Goal: Task Accomplishment & Management: Use online tool/utility

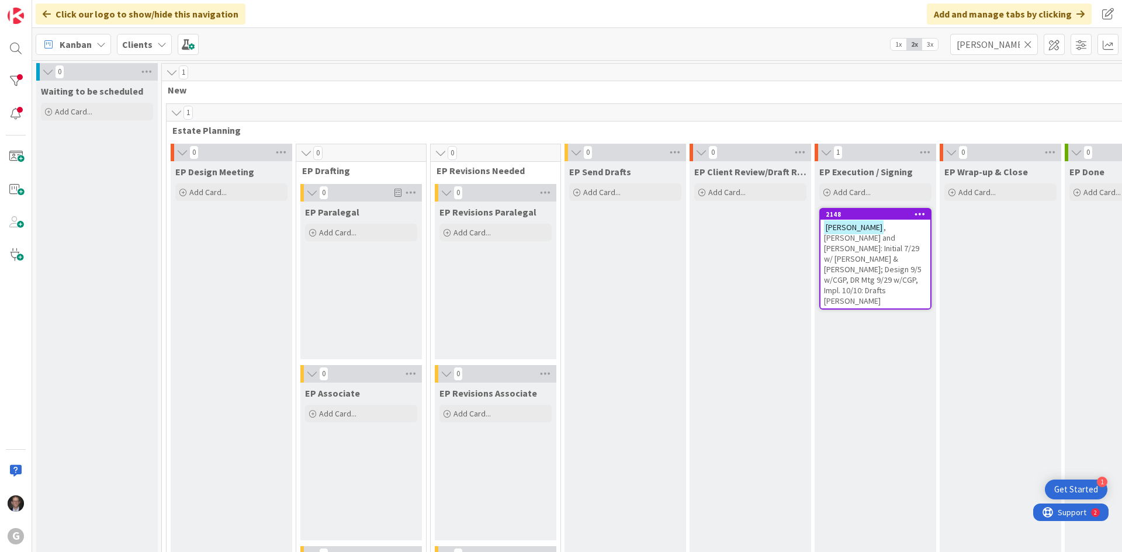
click at [1028, 44] on icon at bounding box center [1028, 44] width 8 height 11
click at [1019, 45] on input "text" at bounding box center [994, 44] width 88 height 21
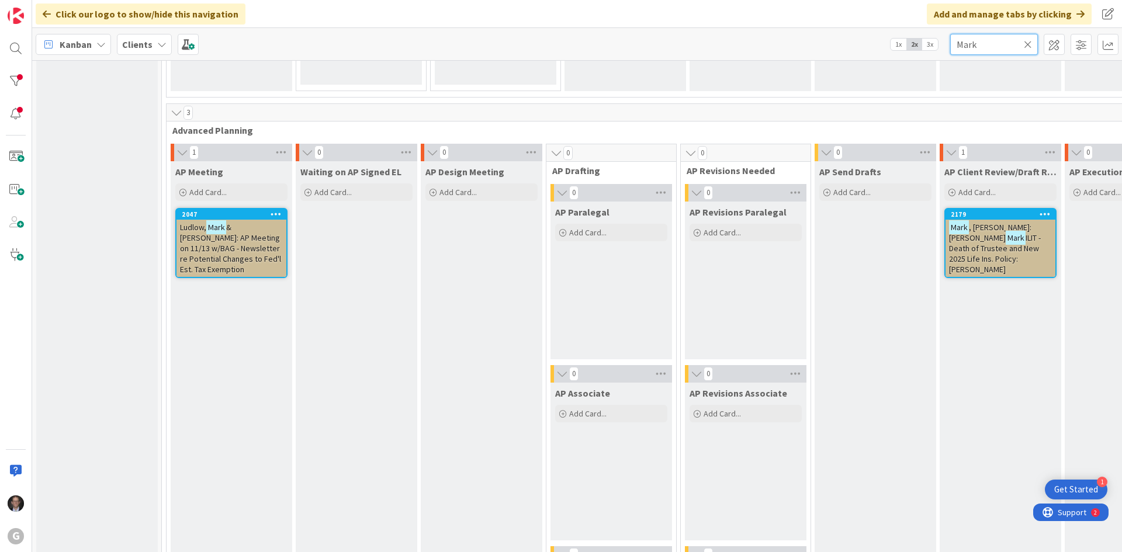
scroll to position [760, 0]
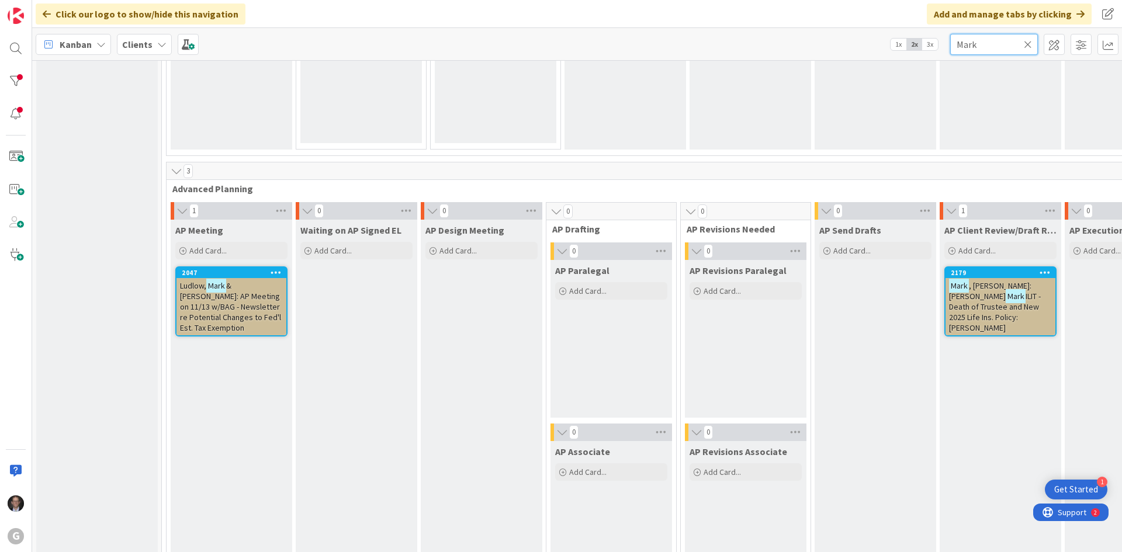
type input "Mark"
click at [975, 299] on span "ILIT - Death of Trustee and New 2025 Life Ins. Policy: [PERSON_NAME]" at bounding box center [995, 312] width 92 height 42
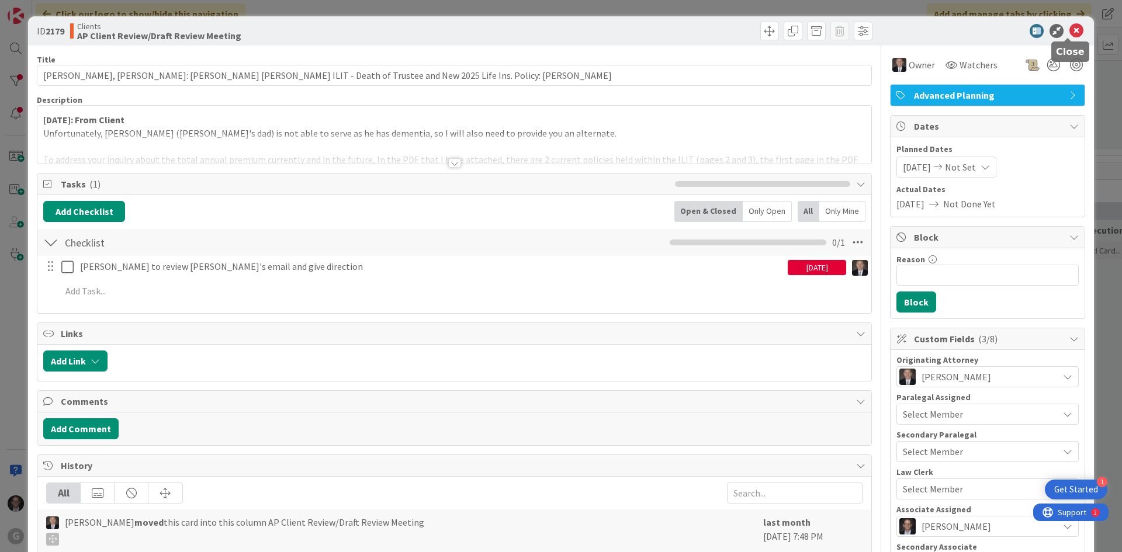
click at [1070, 29] on icon at bounding box center [1077, 31] width 14 height 14
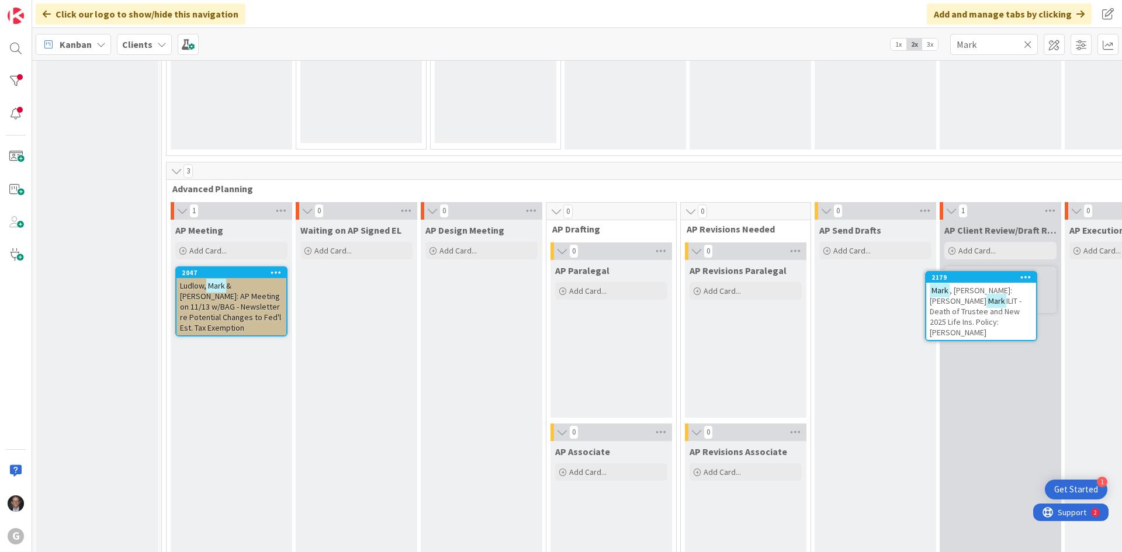
scroll to position [760, 14]
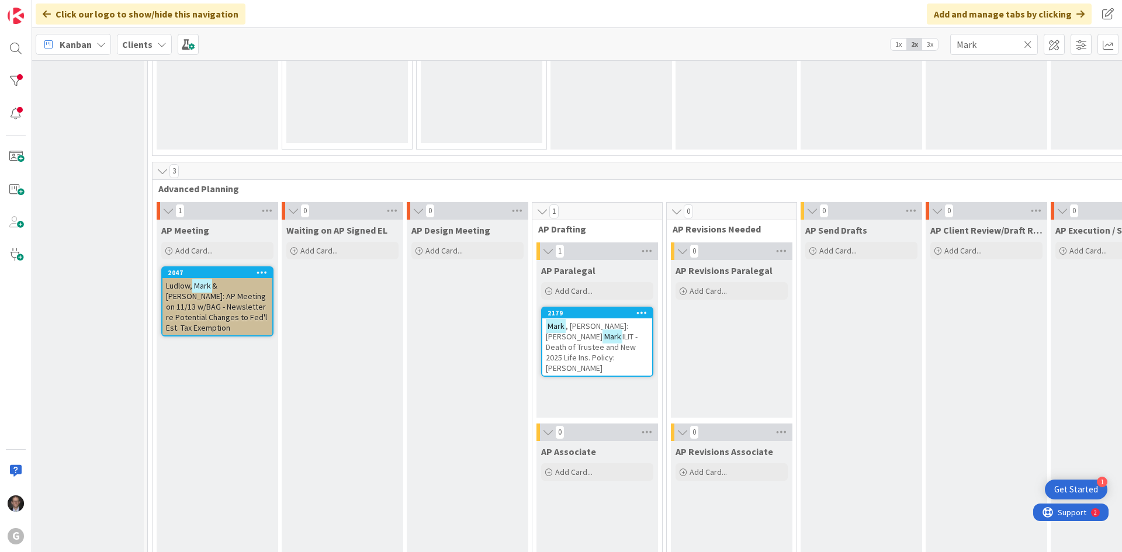
click at [582, 337] on span "ILIT - Death of Trustee and New 2025 Life Ins. Policy: [PERSON_NAME]" at bounding box center [592, 352] width 92 height 42
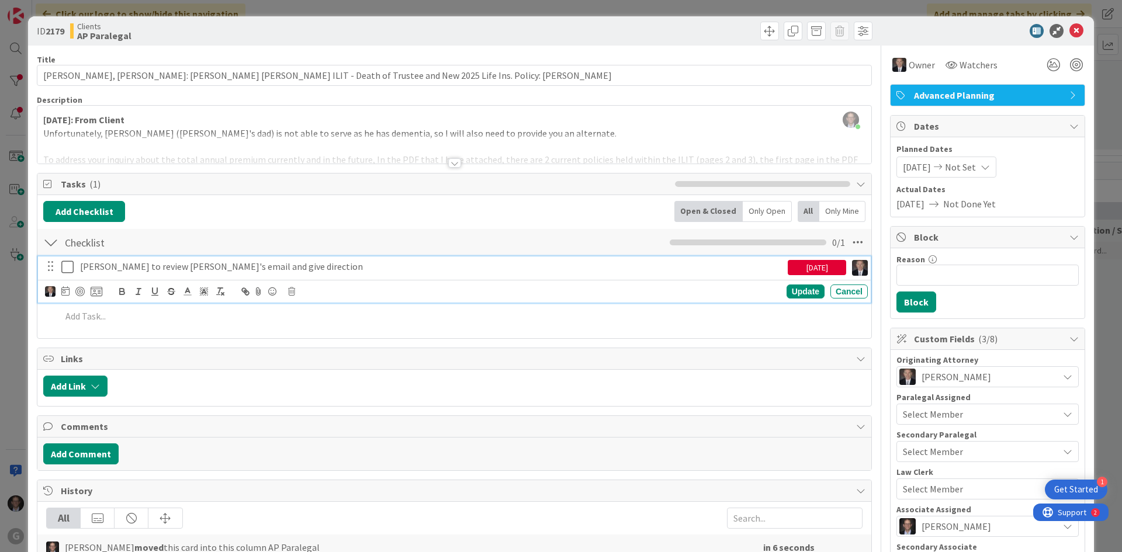
click at [68, 267] on icon at bounding box center [67, 267] width 12 height 14
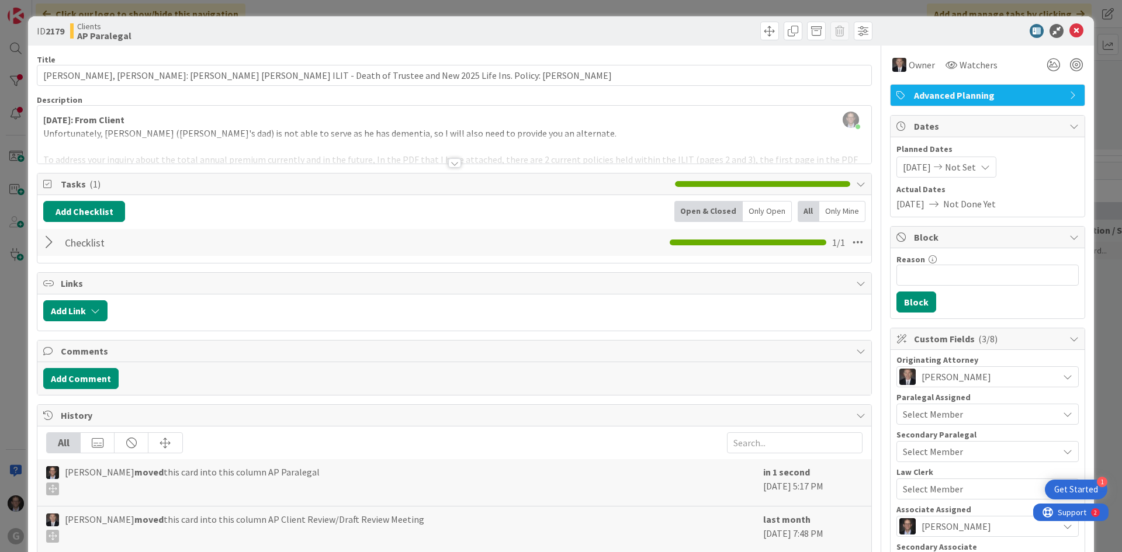
click at [43, 242] on div at bounding box center [50, 242] width 15 height 21
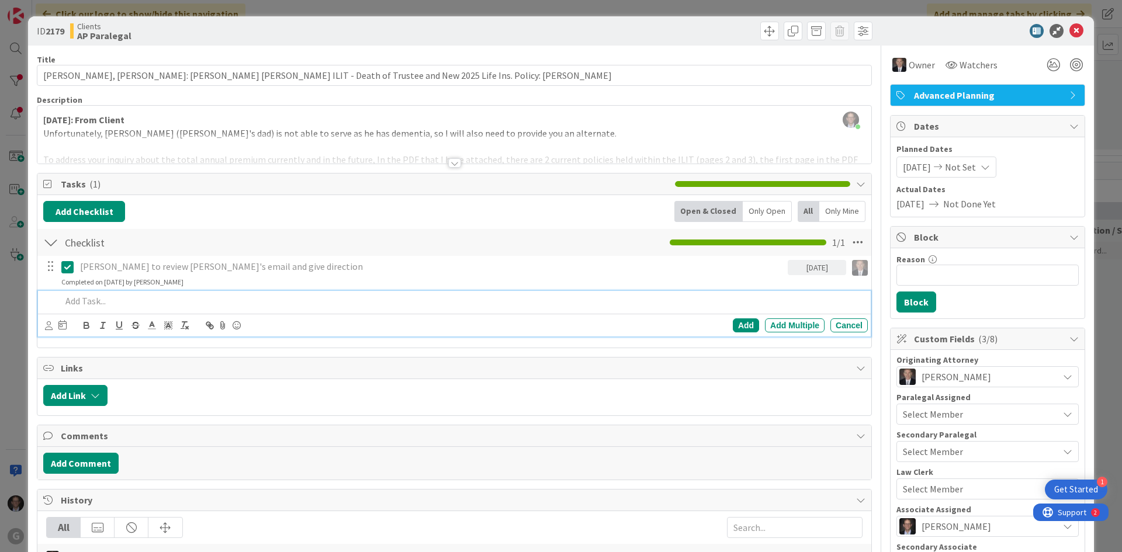
click at [97, 305] on p at bounding box center [462, 301] width 802 height 13
click at [291, 300] on p "[PERSON_NAME]'s email... [PERSON_NAME] to draft Foundational EP docs + TP Amend…" at bounding box center [462, 301] width 802 height 13
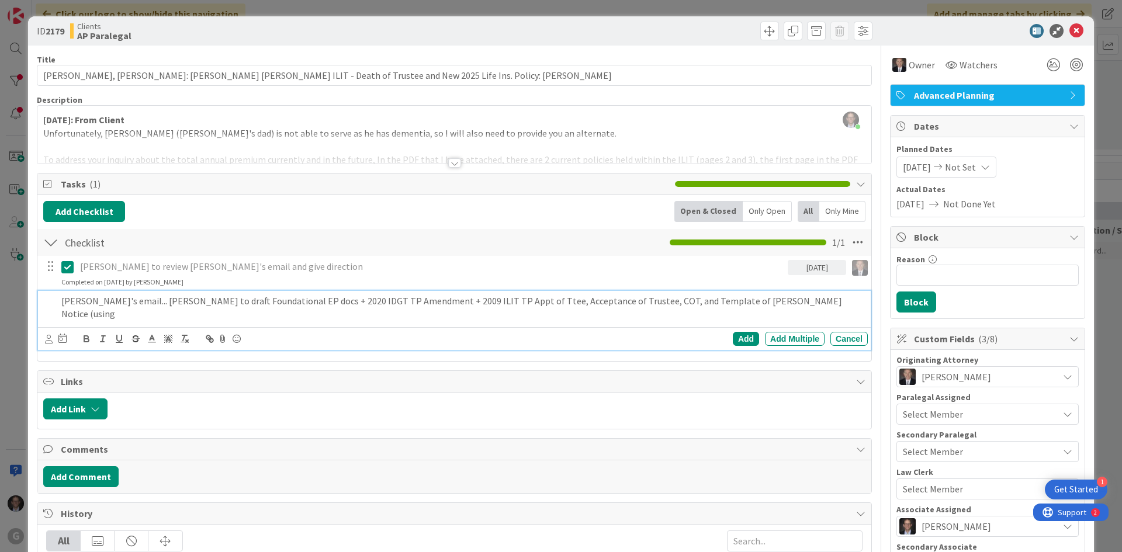
click at [969, 23] on div "ID 2179 Clients AP Paralegal" at bounding box center [561, 30] width 1066 height 29
click at [770, 299] on p "[PERSON_NAME]'s email... [PERSON_NAME] to draft Foundational EP docs + 2020 IDG…" at bounding box center [462, 308] width 802 height 26
click at [765, 299] on p "[PERSON_NAME]'s email... [PERSON_NAME] to draft Foundational EP docs + 2020 IDG…" at bounding box center [462, 308] width 802 height 26
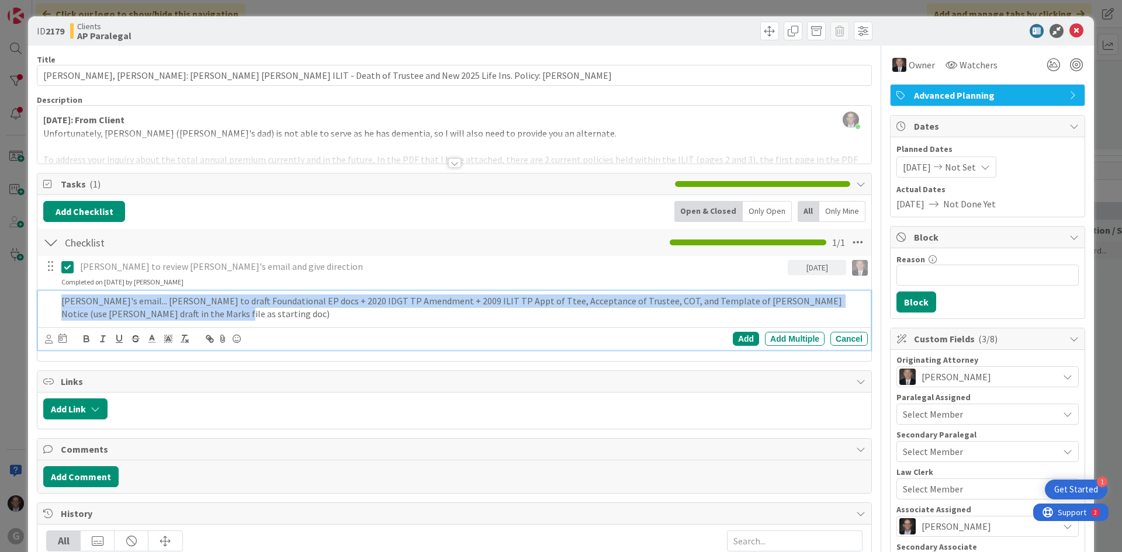
drag, startPoint x: 198, startPoint y: 312, endPoint x: 37, endPoint y: 303, distance: 161.0
click at [38, 303] on div "[PERSON_NAME]'s email... [PERSON_NAME] to draft Foundational EP docs + 2020 IDG…" at bounding box center [454, 320] width 833 height 59
copy p "[PERSON_NAME]'s email... [PERSON_NAME] to draft Foundational EP docs + 2020 IDG…"
click at [49, 336] on icon at bounding box center [49, 339] width 8 height 9
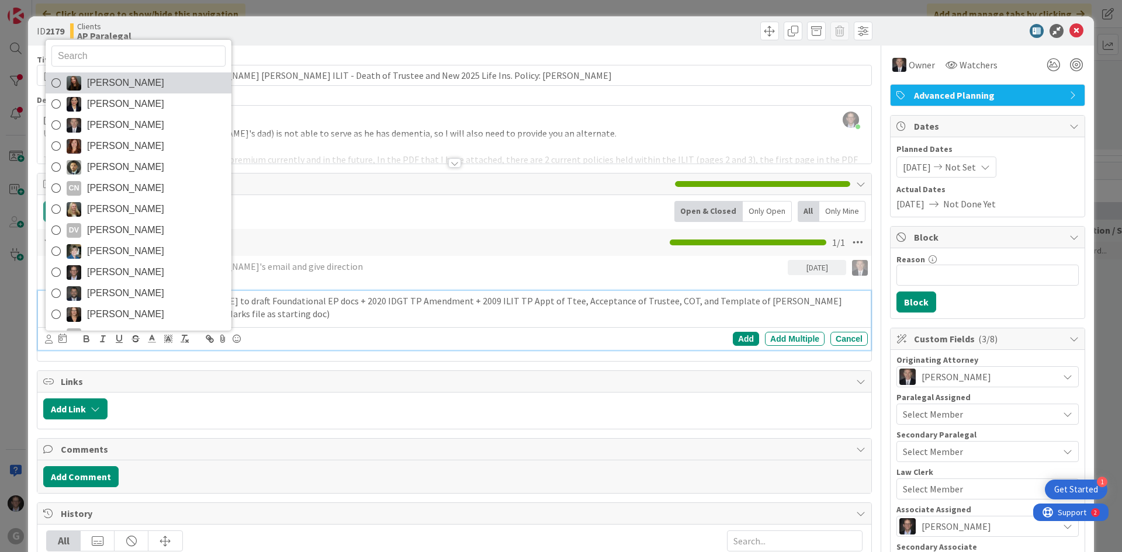
click at [53, 82] on icon at bounding box center [55, 83] width 9 height 18
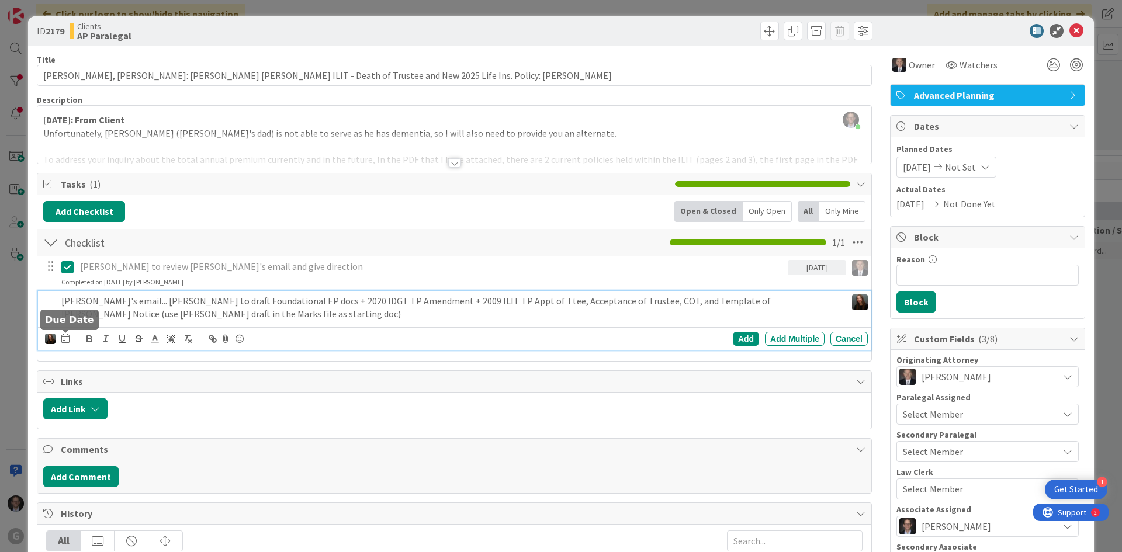
click at [64, 343] on icon at bounding box center [65, 338] width 8 height 9
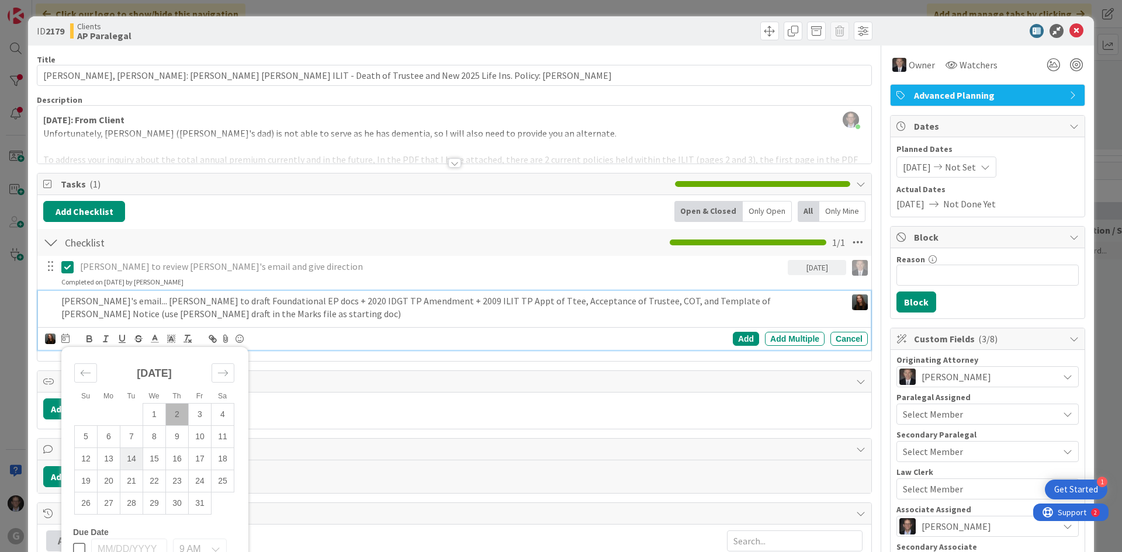
click at [127, 459] on td "14" at bounding box center [131, 459] width 23 height 22
click at [733, 337] on div "Add" at bounding box center [746, 339] width 26 height 14
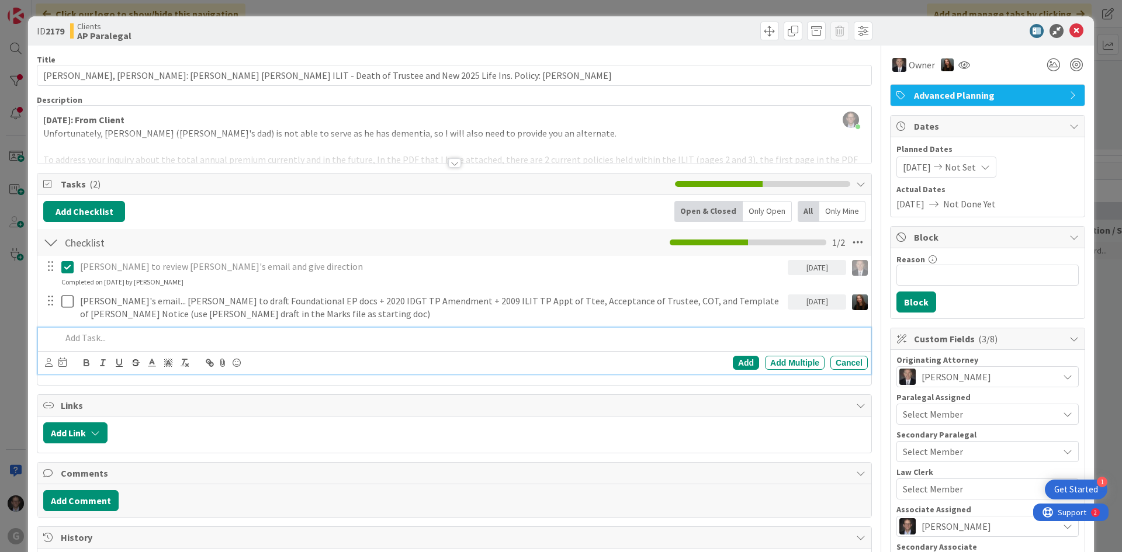
click at [99, 338] on p at bounding box center [462, 337] width 802 height 13
click at [45, 361] on icon at bounding box center [49, 362] width 8 height 9
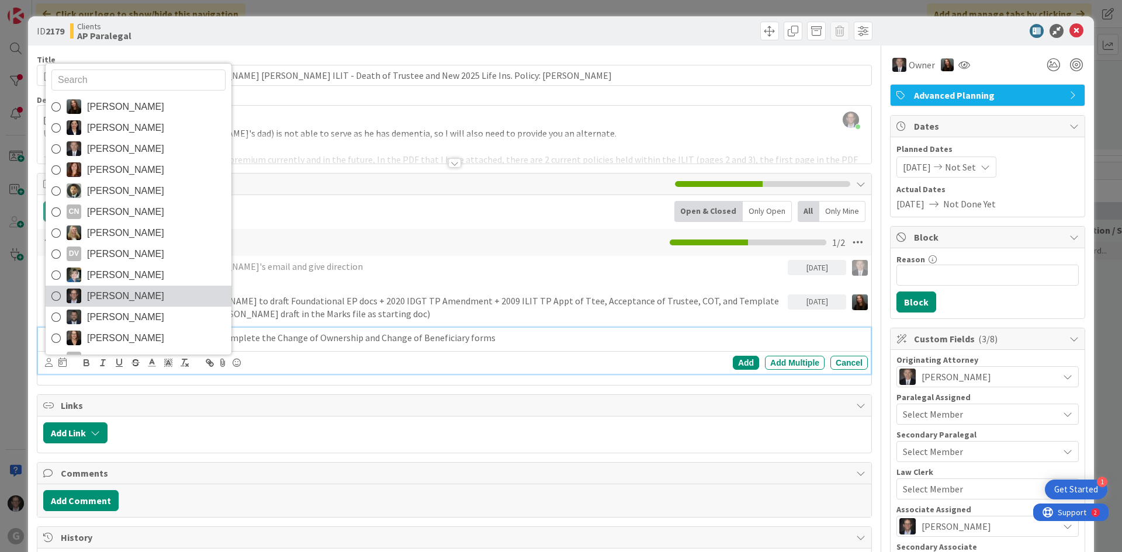
click at [58, 293] on icon at bounding box center [55, 297] width 9 height 18
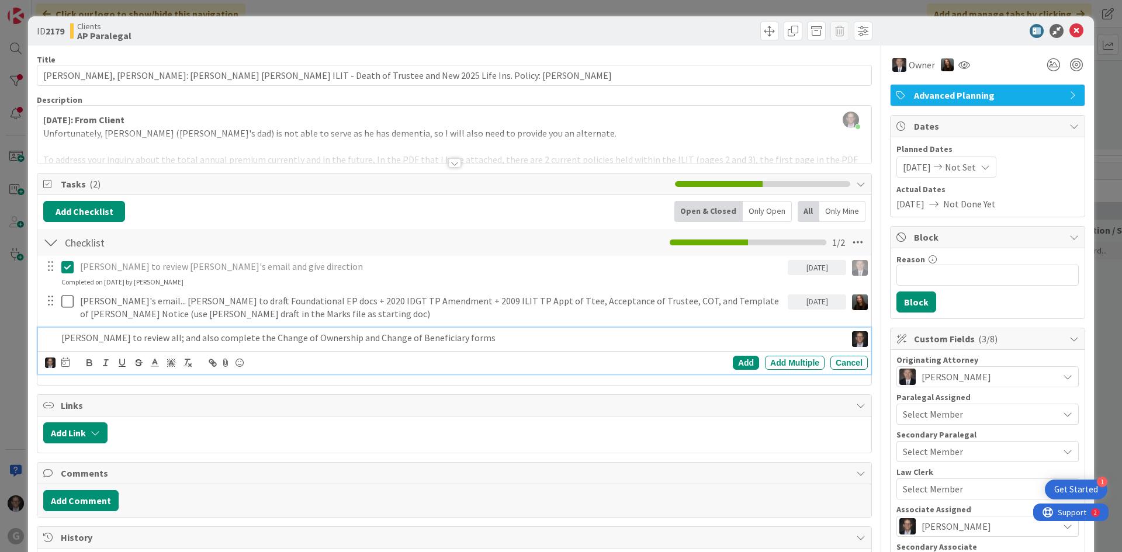
click at [60, 362] on div "[PERSON_NAME] [PERSON_NAME] [PERSON_NAME] [PERSON_NAME] [PERSON_NAME] CN [PERSO…" at bounding box center [57, 363] width 25 height 14
click at [64, 363] on icon at bounding box center [65, 362] width 8 height 9
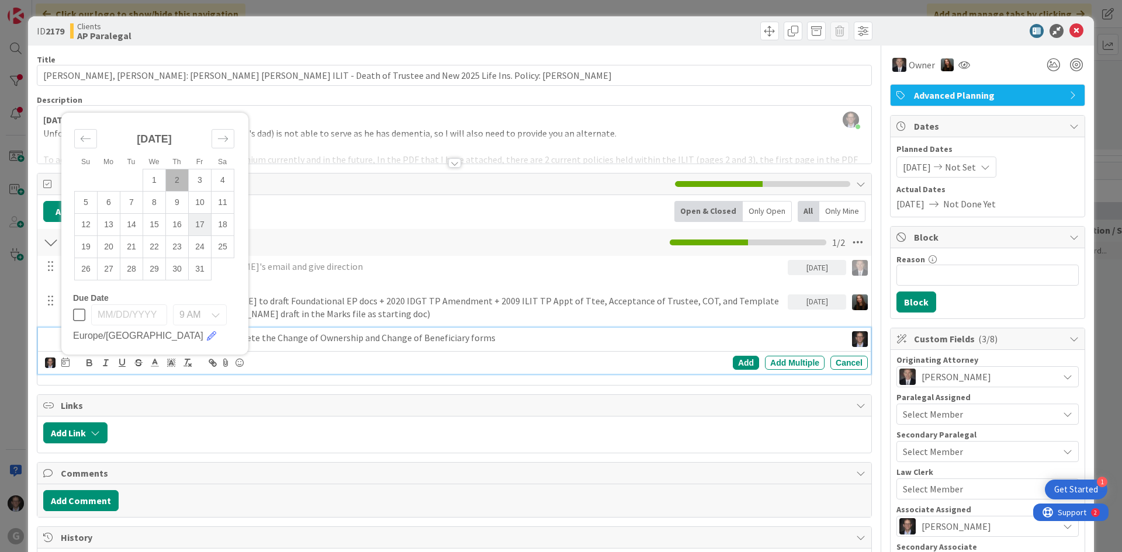
click at [203, 223] on td "17" at bounding box center [200, 224] width 23 height 22
click at [734, 362] on div "Add" at bounding box center [746, 363] width 26 height 14
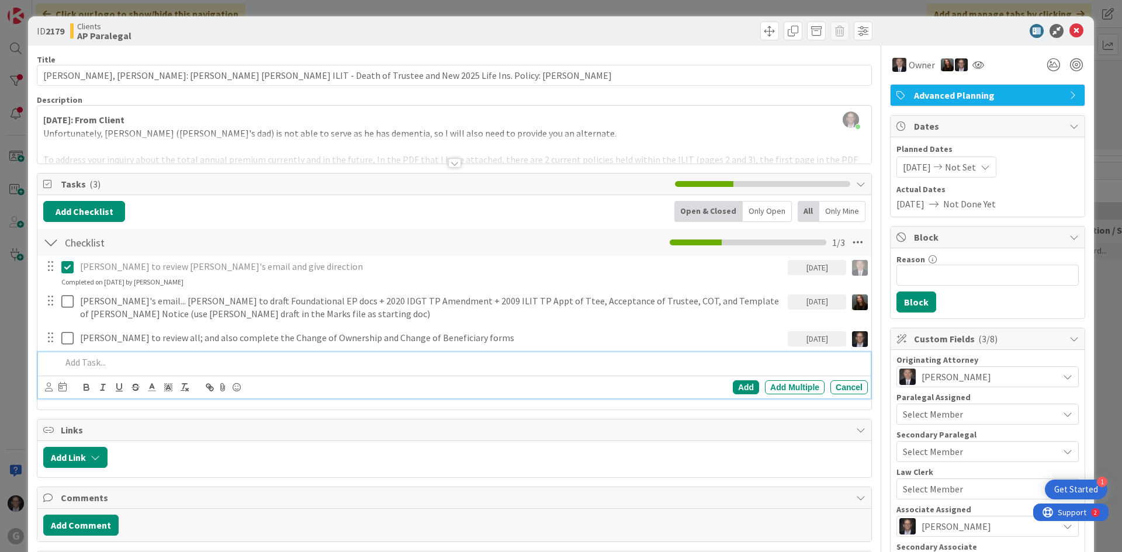
click at [99, 361] on p at bounding box center [462, 362] width 802 height 13
drag, startPoint x: 49, startPoint y: 388, endPoint x: 340, endPoint y: 241, distance: 326.8
click at [340, 241] on div "Checklist Checklist Name 9 / 64 Checklist 1 / 3" at bounding box center [454, 242] width 834 height 27
click at [62, 364] on p "[PERSON_NAME] to review all" at bounding box center [462, 362] width 802 height 13
click at [47, 386] on icon at bounding box center [49, 387] width 8 height 9
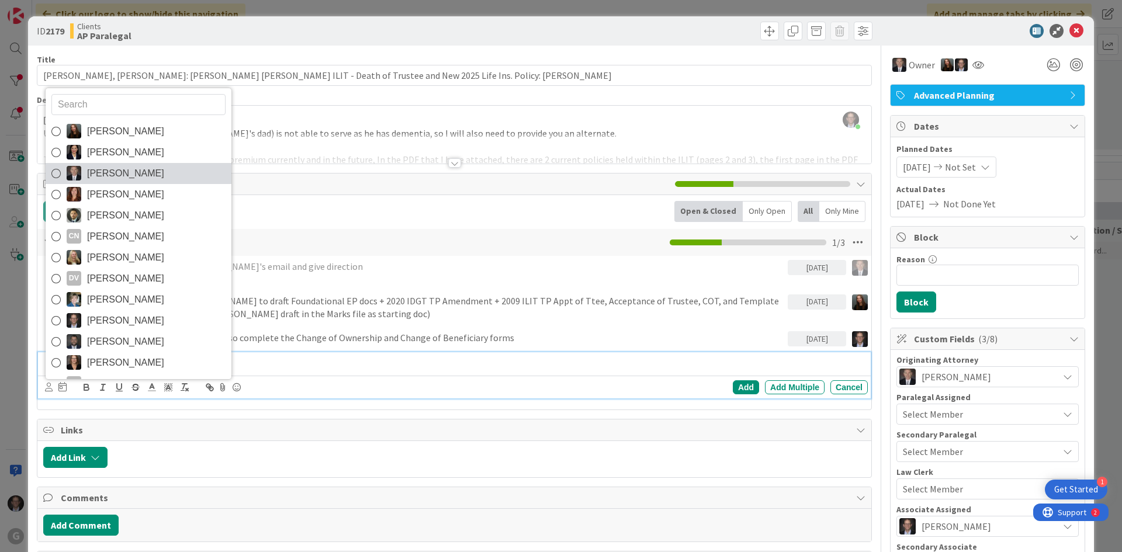
click at [55, 172] on icon at bounding box center [55, 174] width 9 height 18
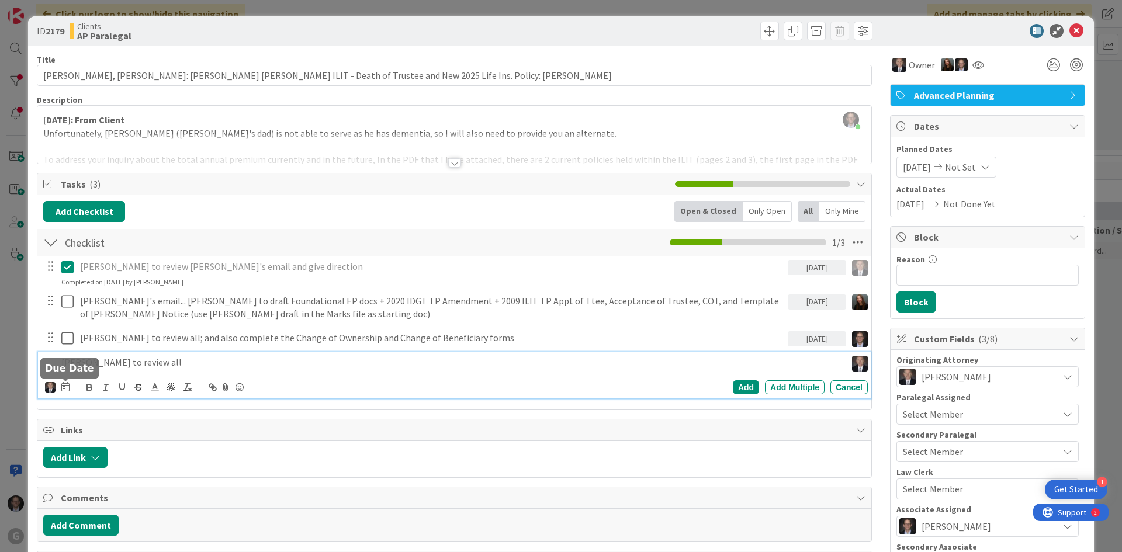
click at [67, 386] on icon at bounding box center [65, 386] width 8 height 9
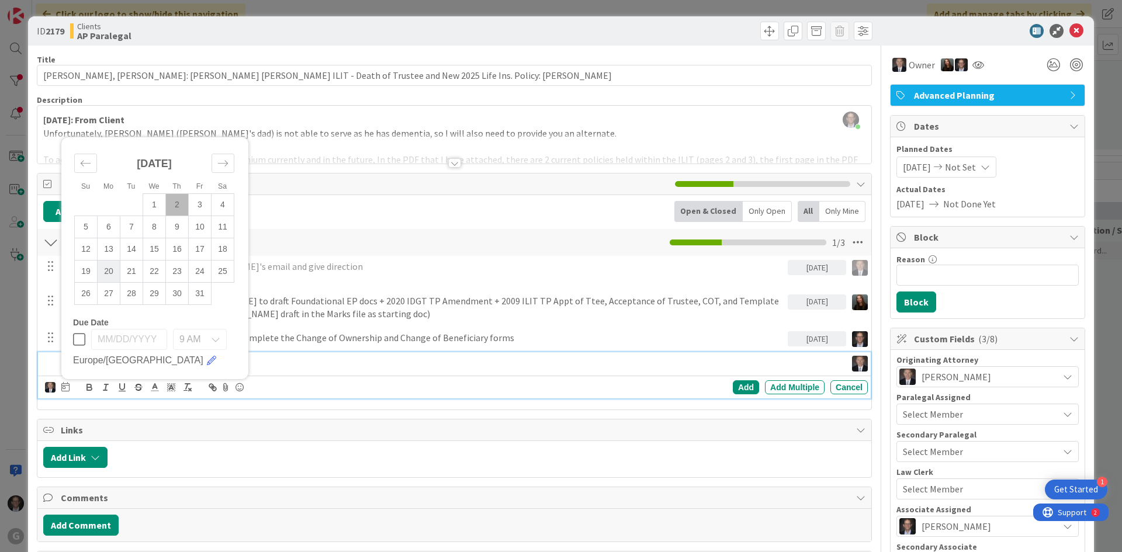
click at [115, 273] on td "20" at bounding box center [109, 271] width 23 height 22
click at [744, 386] on div "Add" at bounding box center [746, 388] width 26 height 14
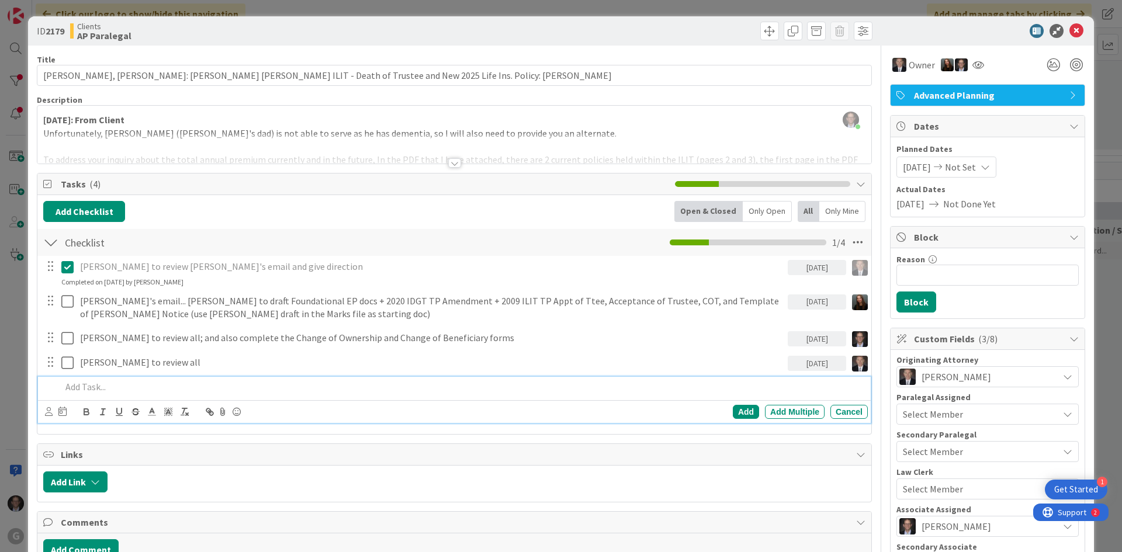
click at [99, 385] on p at bounding box center [462, 387] width 802 height 13
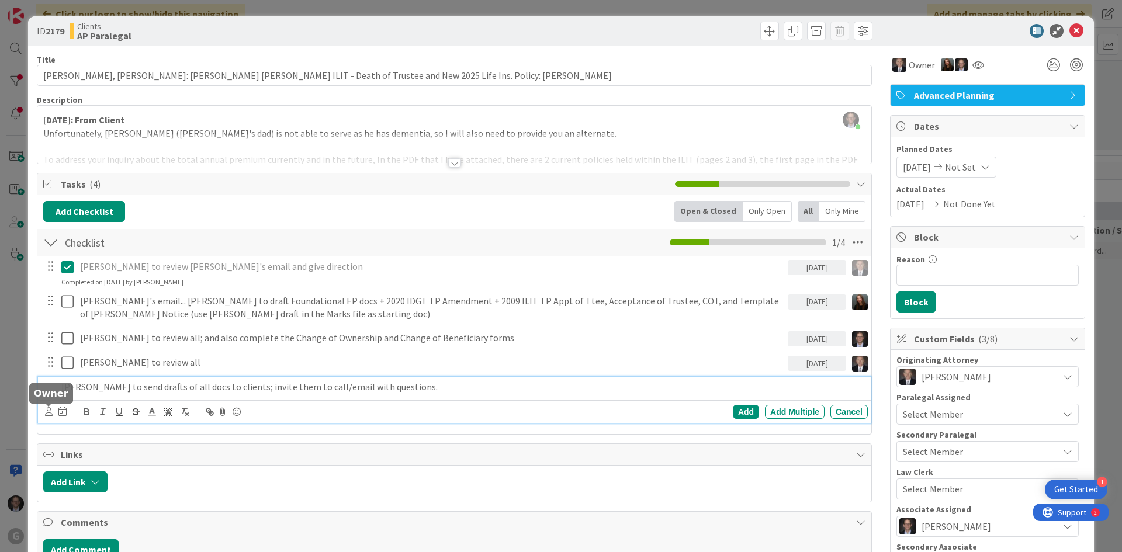
click at [49, 409] on icon at bounding box center [49, 411] width 8 height 9
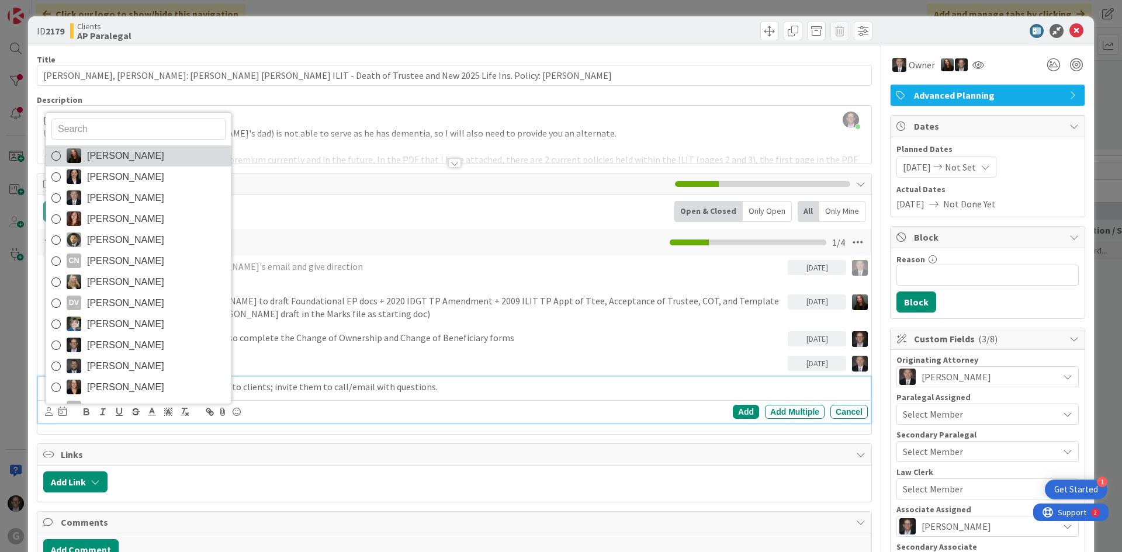
click at [55, 155] on icon at bounding box center [55, 156] width 9 height 18
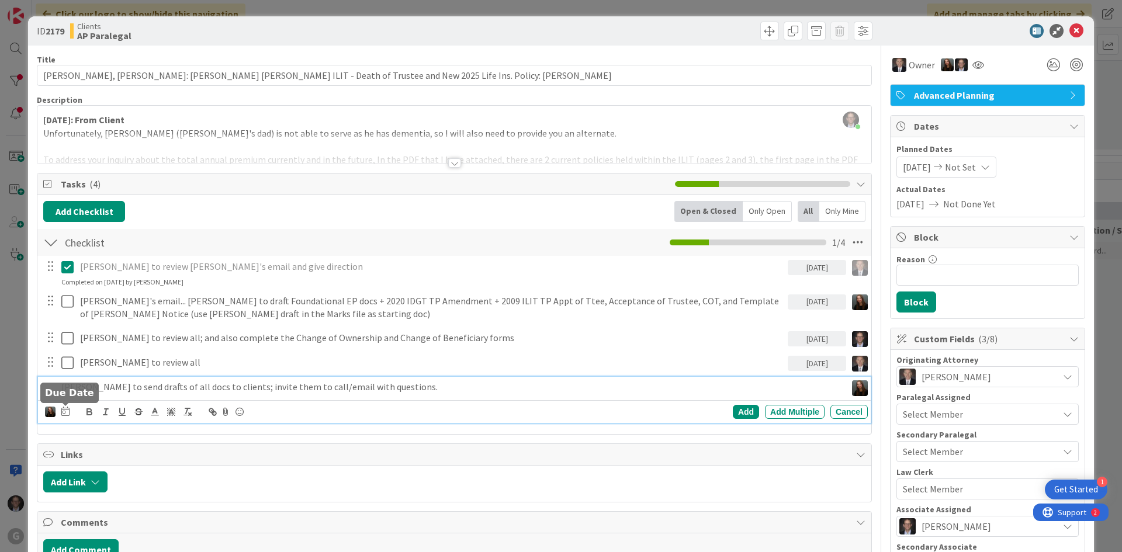
click at [63, 407] on icon at bounding box center [65, 411] width 8 height 9
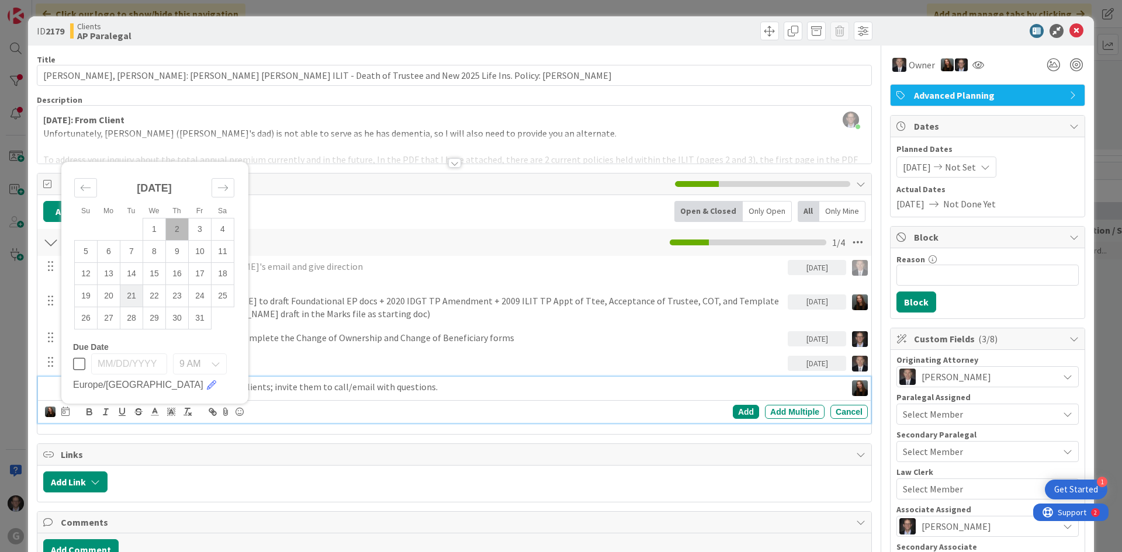
click at [127, 295] on td "21" at bounding box center [131, 296] width 23 height 22
click at [734, 412] on div "Add" at bounding box center [746, 412] width 26 height 14
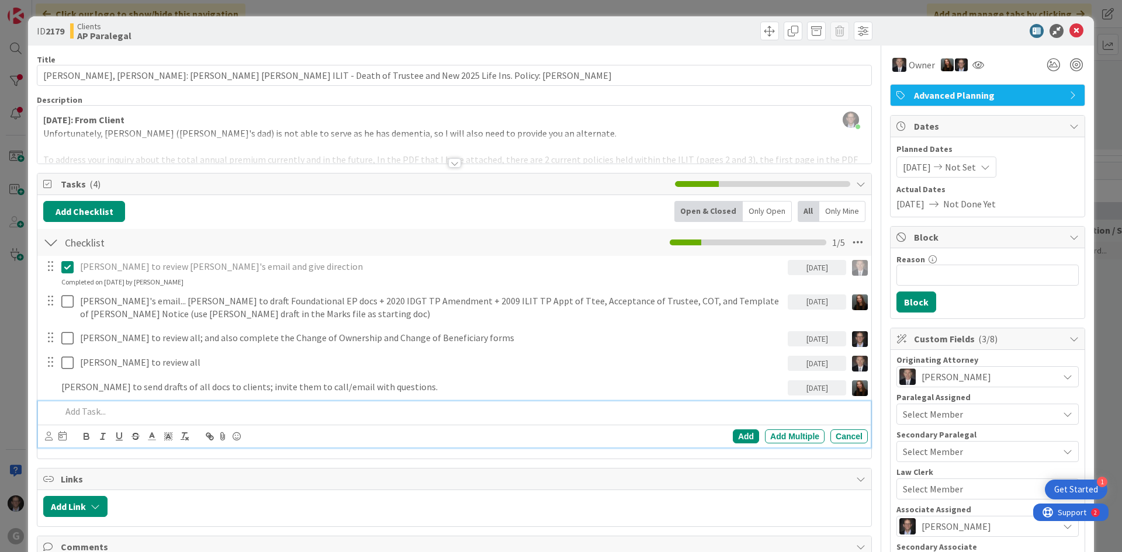
click at [85, 412] on p at bounding box center [462, 411] width 802 height 13
click at [63, 385] on icon at bounding box center [67, 388] width 12 height 14
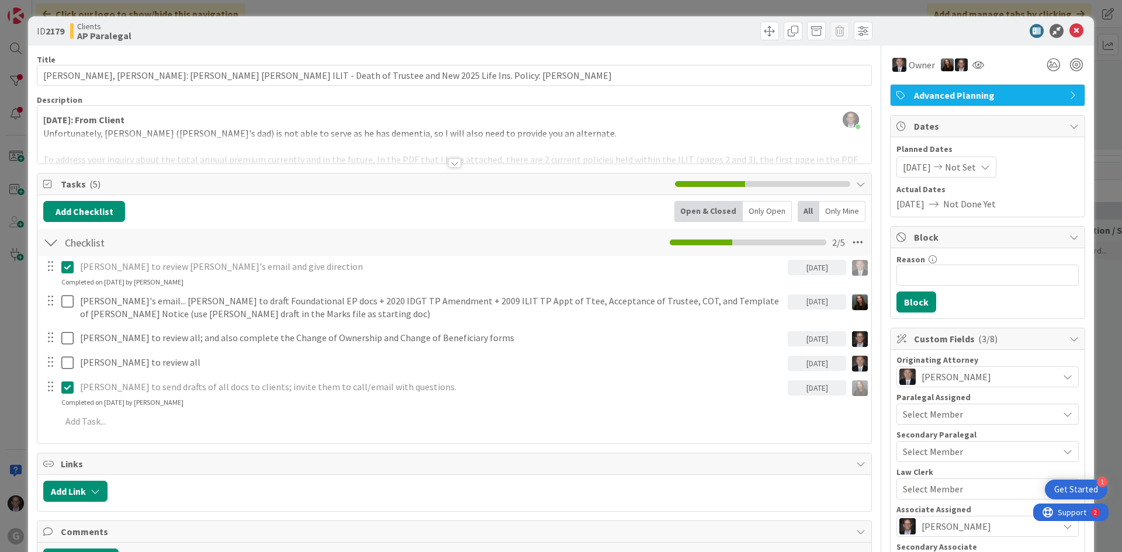
click at [71, 389] on icon at bounding box center [67, 388] width 12 height 14
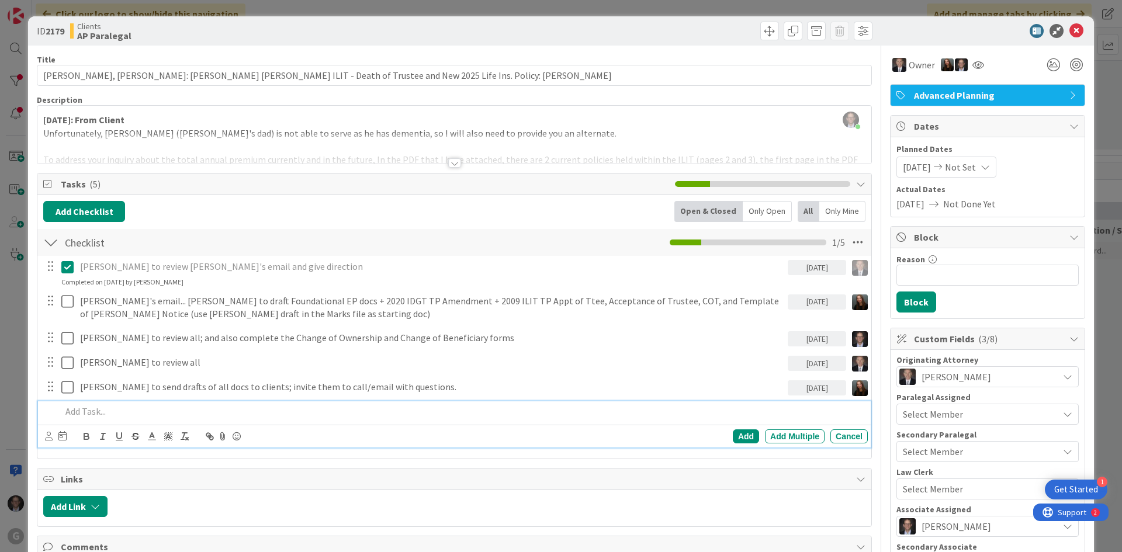
click at [90, 438] on div "[PERSON_NAME] [PERSON_NAME] [PERSON_NAME] [PERSON_NAME] [PERSON_NAME] CN [PERSO…" at bounding box center [454, 425] width 833 height 46
click at [110, 406] on p at bounding box center [462, 411] width 802 height 13
click at [46, 434] on icon at bounding box center [49, 436] width 8 height 9
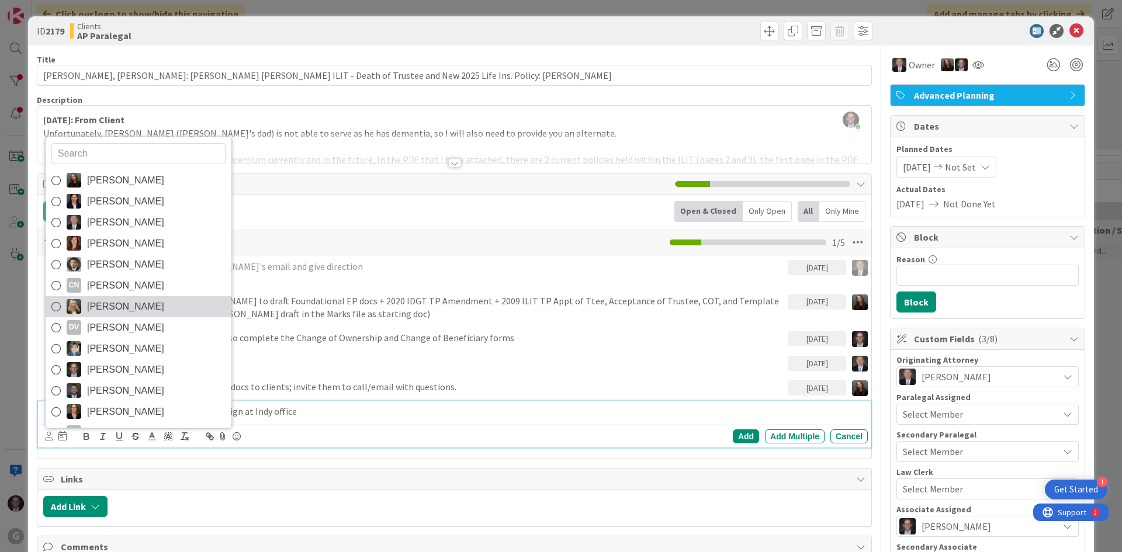
click at [57, 305] on icon at bounding box center [55, 307] width 9 height 18
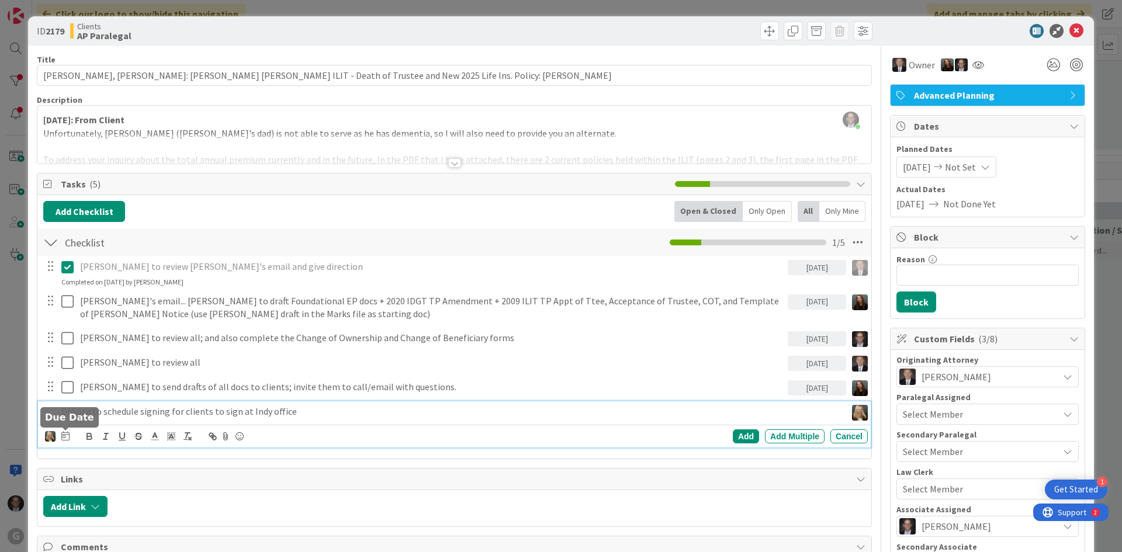
click at [63, 435] on icon at bounding box center [65, 435] width 8 height 9
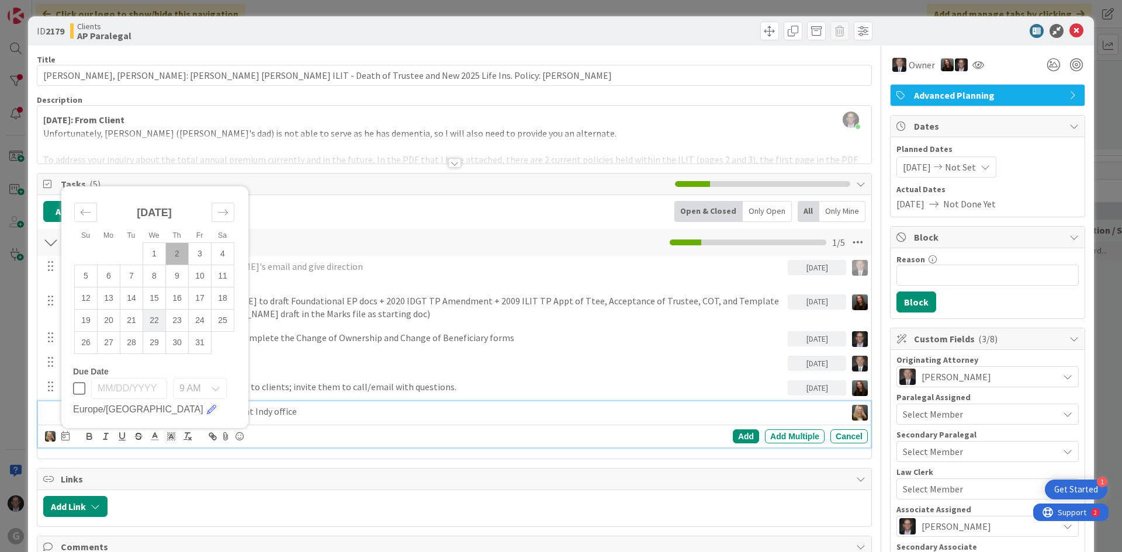
click at [153, 324] on td "22" at bounding box center [154, 320] width 23 height 22
click at [738, 435] on div "Add" at bounding box center [746, 437] width 26 height 14
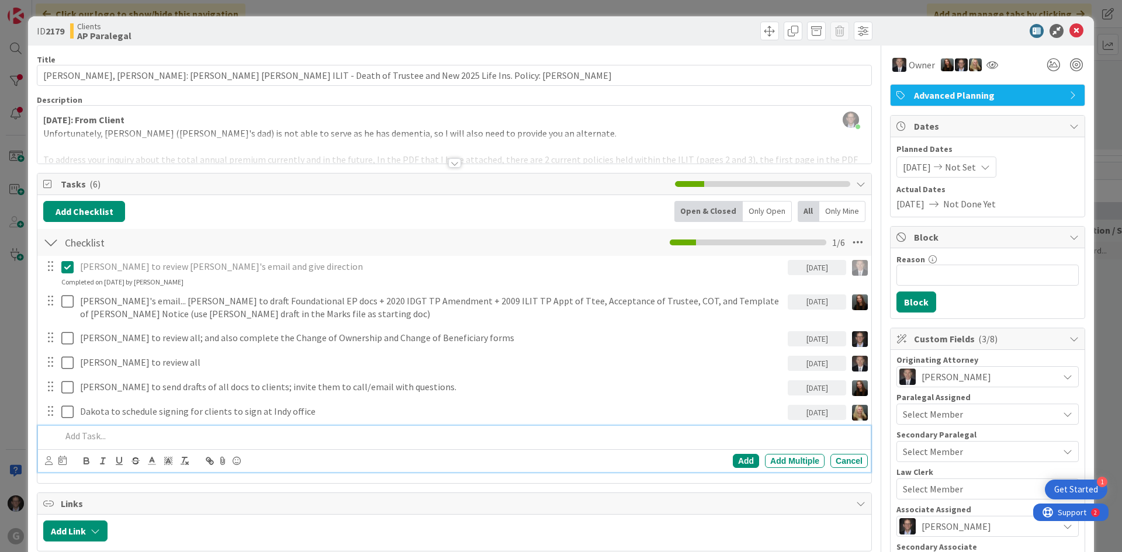
click at [78, 434] on p at bounding box center [462, 436] width 802 height 13
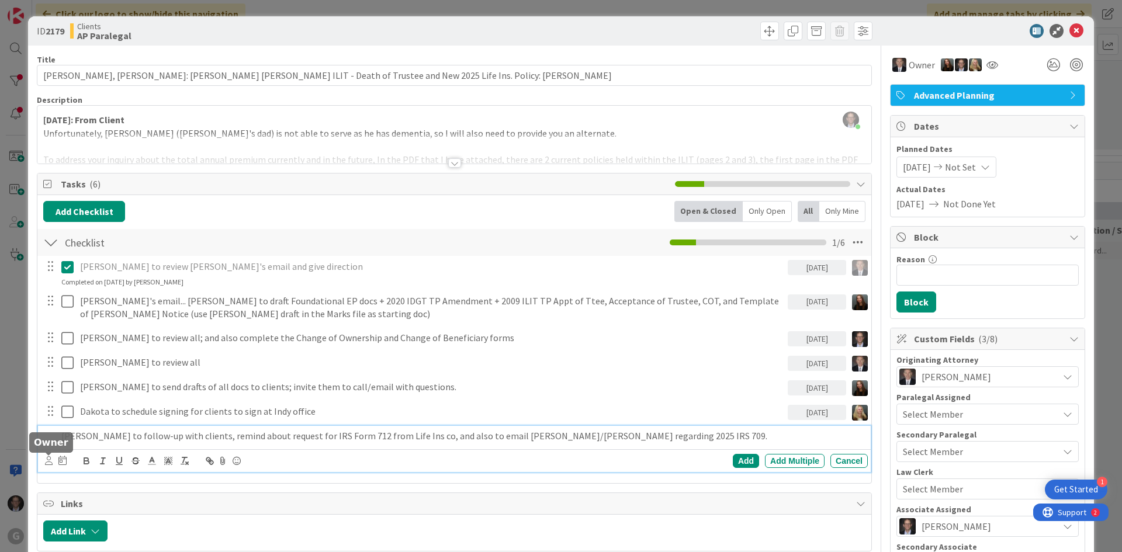
click at [47, 459] on icon at bounding box center [49, 461] width 8 height 9
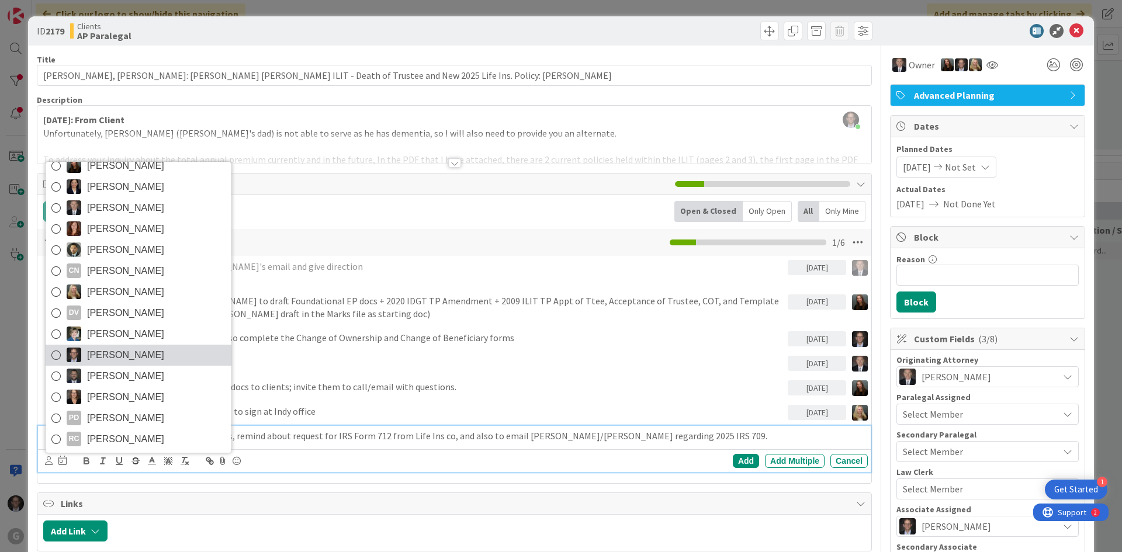
scroll to position [58, 0]
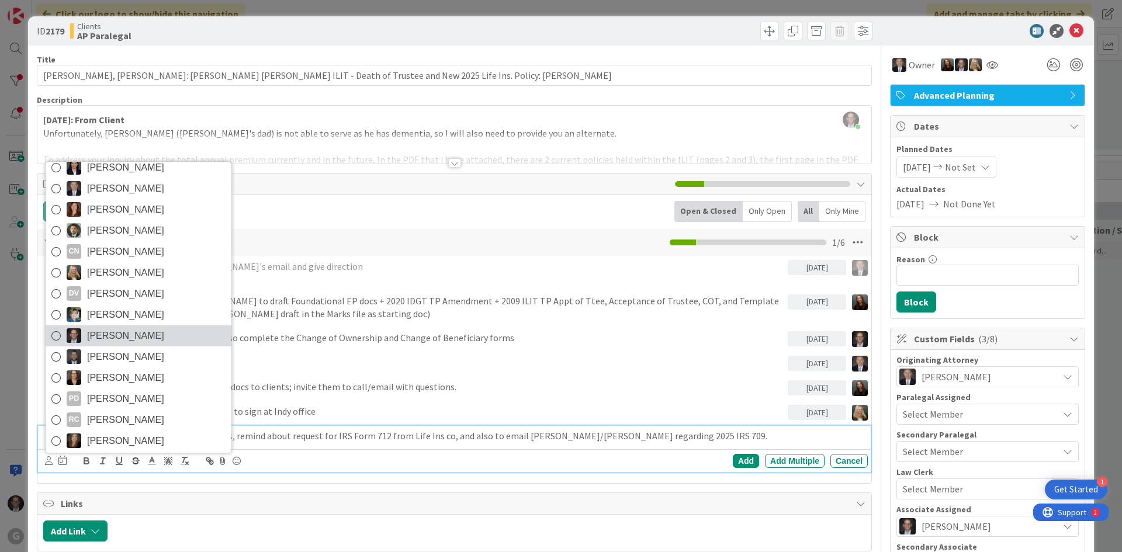
click at [56, 337] on icon at bounding box center [55, 336] width 9 height 18
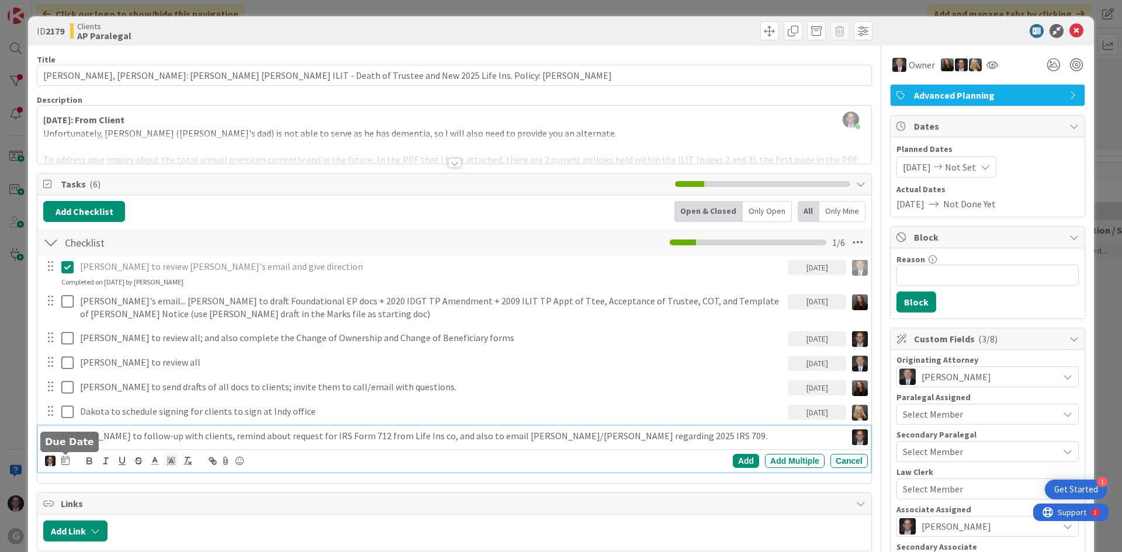
click at [61, 464] on icon at bounding box center [65, 460] width 8 height 9
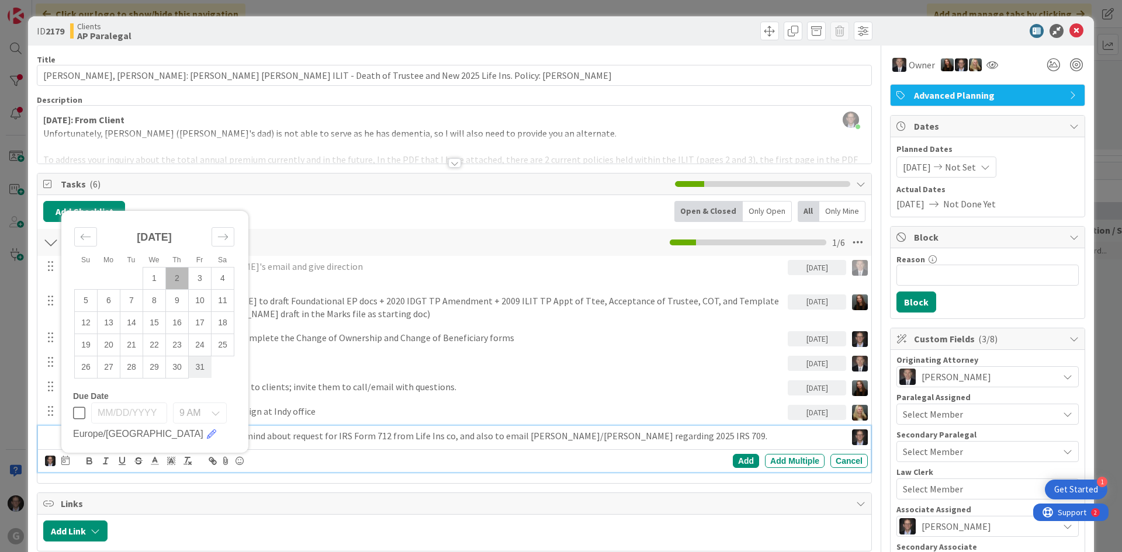
click at [202, 371] on td "31" at bounding box center [200, 367] width 23 height 22
type input "[DATE]"
click at [738, 464] on div "Add" at bounding box center [746, 461] width 26 height 14
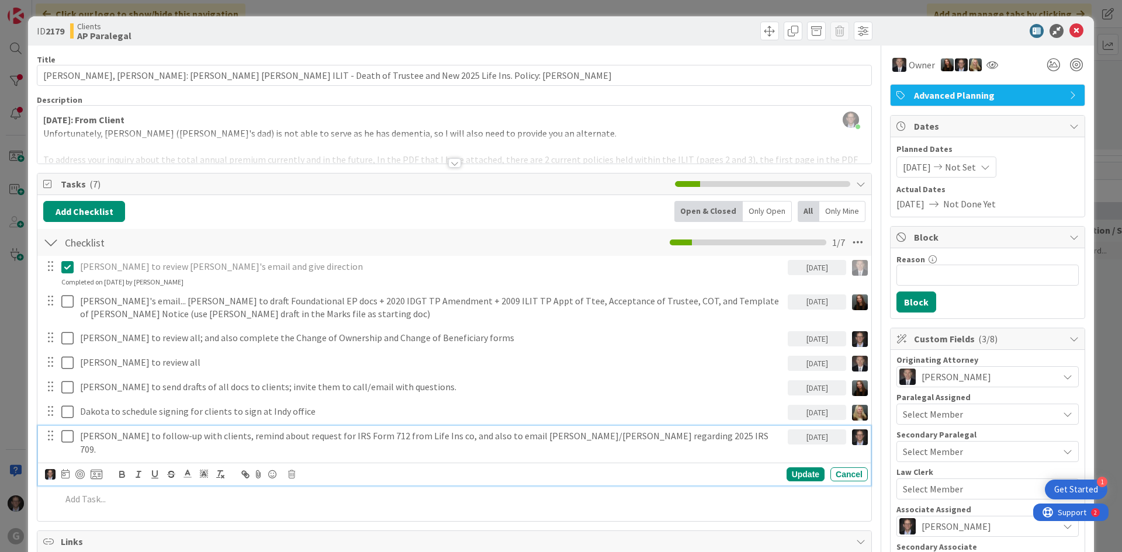
click at [119, 439] on p "[PERSON_NAME] to follow-up with clients, remind about request for IRS Form 712 …" at bounding box center [431, 443] width 703 height 26
click at [66, 469] on icon at bounding box center [65, 473] width 8 height 9
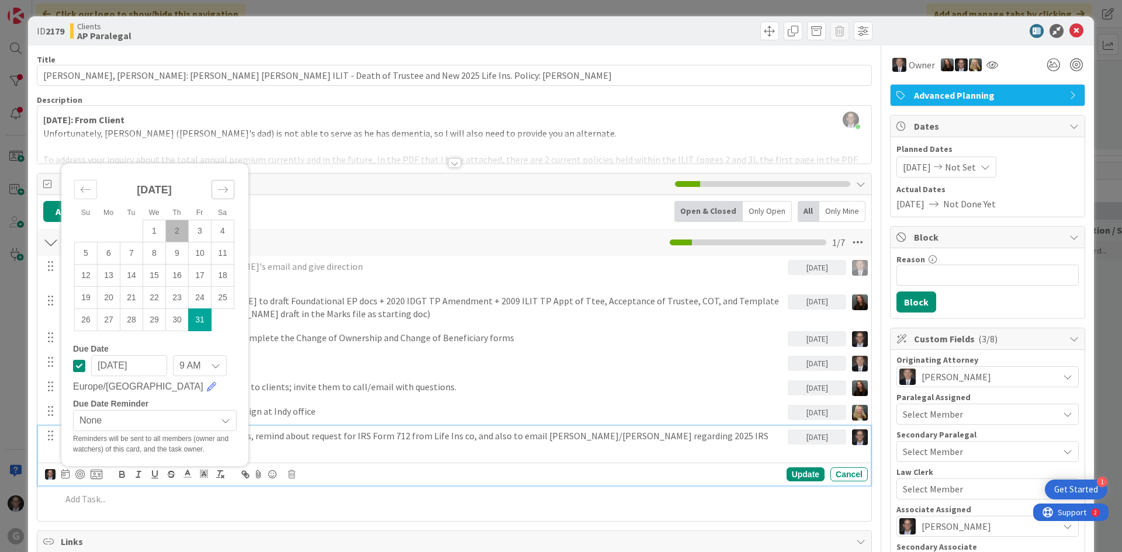
click at [228, 184] on icon "Move forward to switch to the next month." at bounding box center [222, 189] width 11 height 11
click at [195, 220] on td "7" at bounding box center [200, 231] width 23 height 22
type input "[DATE]"
click at [800, 468] on div "Update" at bounding box center [806, 475] width 38 height 14
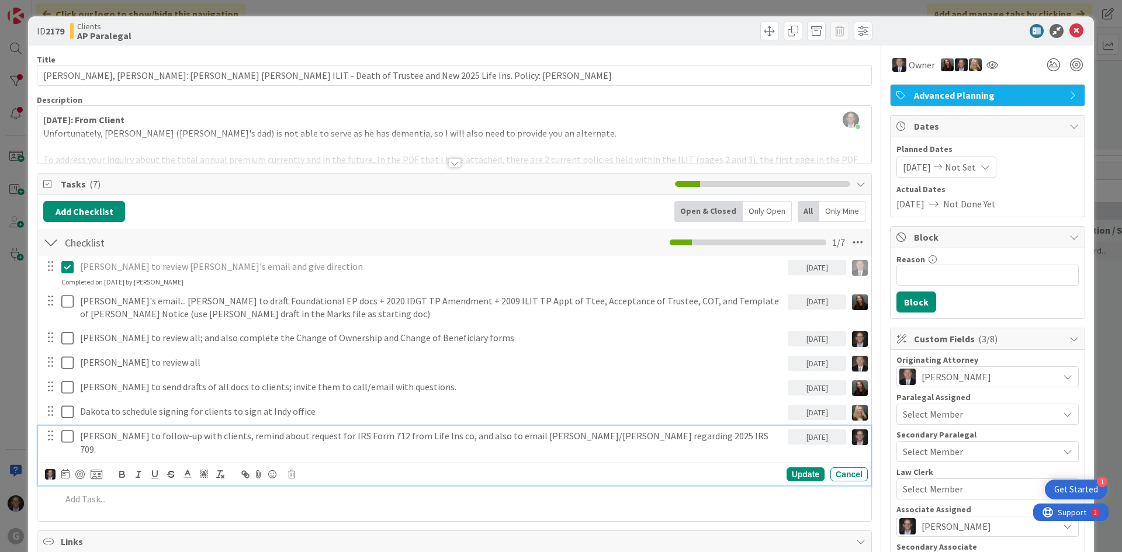
click at [305, 435] on p "[PERSON_NAME] to follow-up with clients, remind about request for IRS Form 712 …" at bounding box center [431, 443] width 703 height 26
click at [68, 469] on icon at bounding box center [65, 473] width 8 height 9
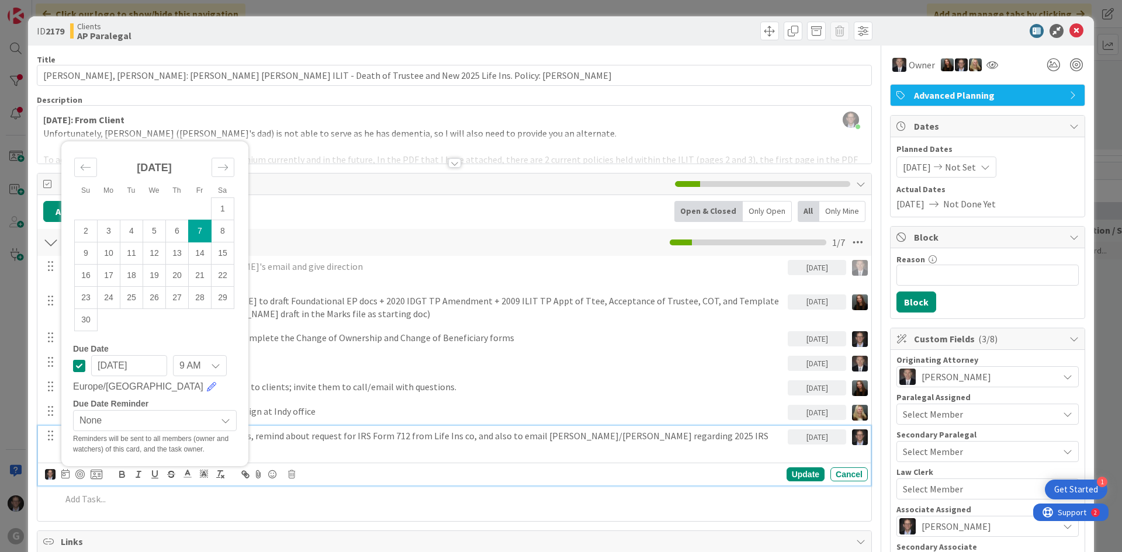
click at [76, 359] on icon at bounding box center [79, 366] width 12 height 14
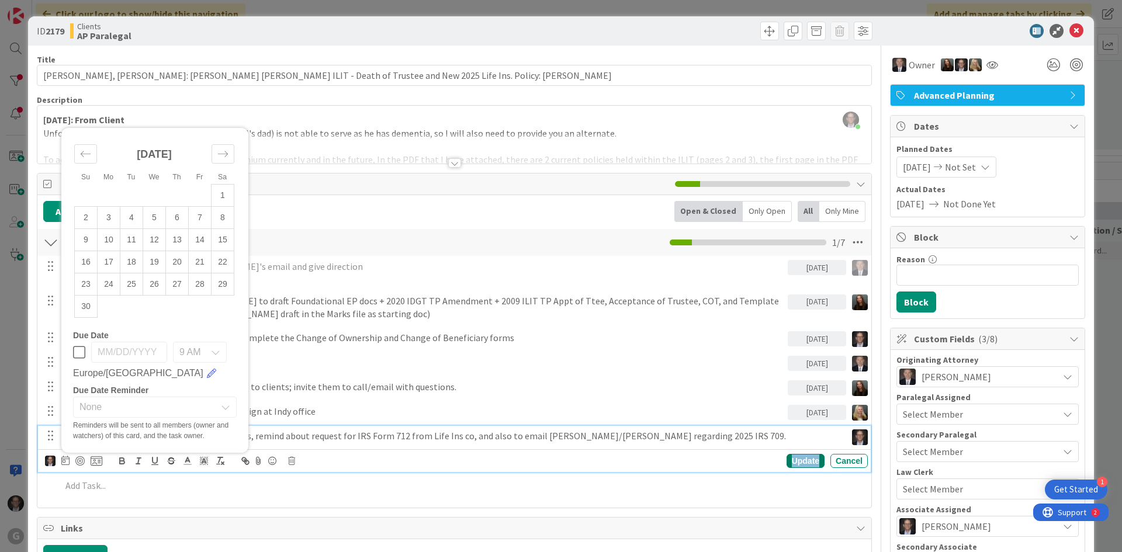
click at [787, 457] on div "Update" at bounding box center [806, 461] width 38 height 14
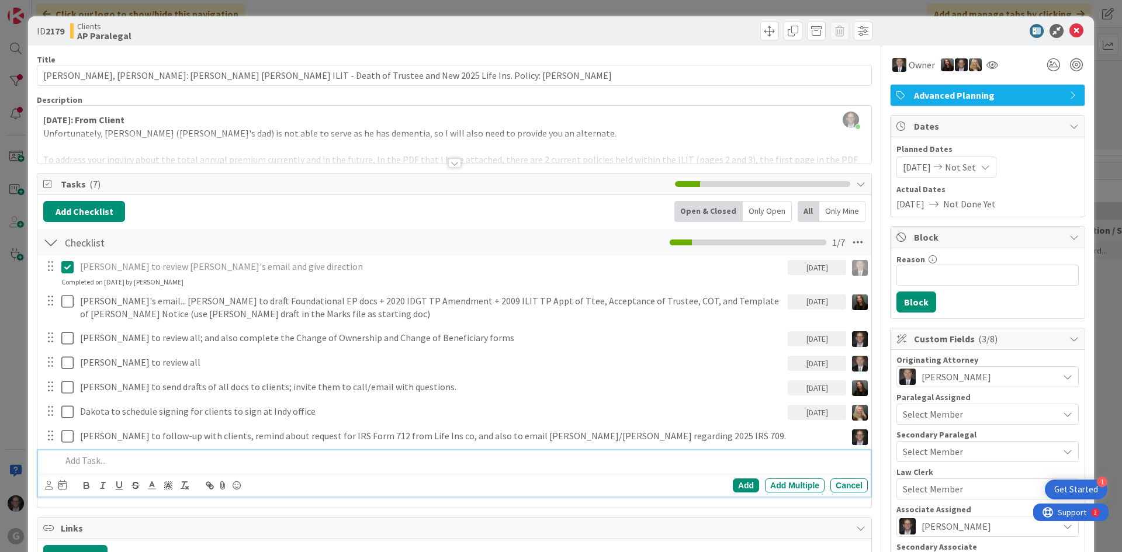
click at [82, 462] on p at bounding box center [462, 460] width 802 height 13
click at [48, 486] on icon at bounding box center [49, 485] width 8 height 9
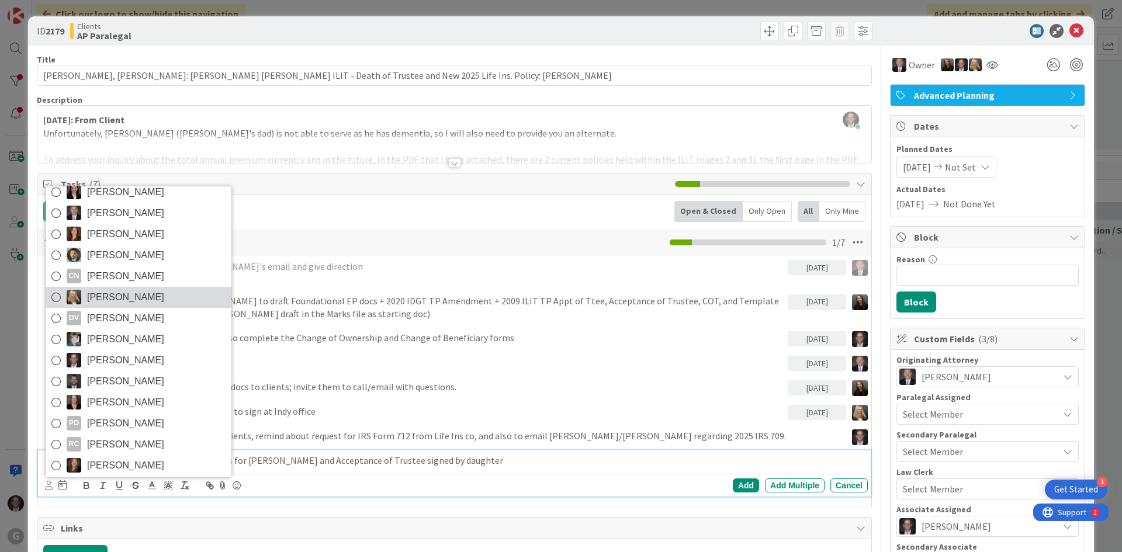
scroll to position [0, 0]
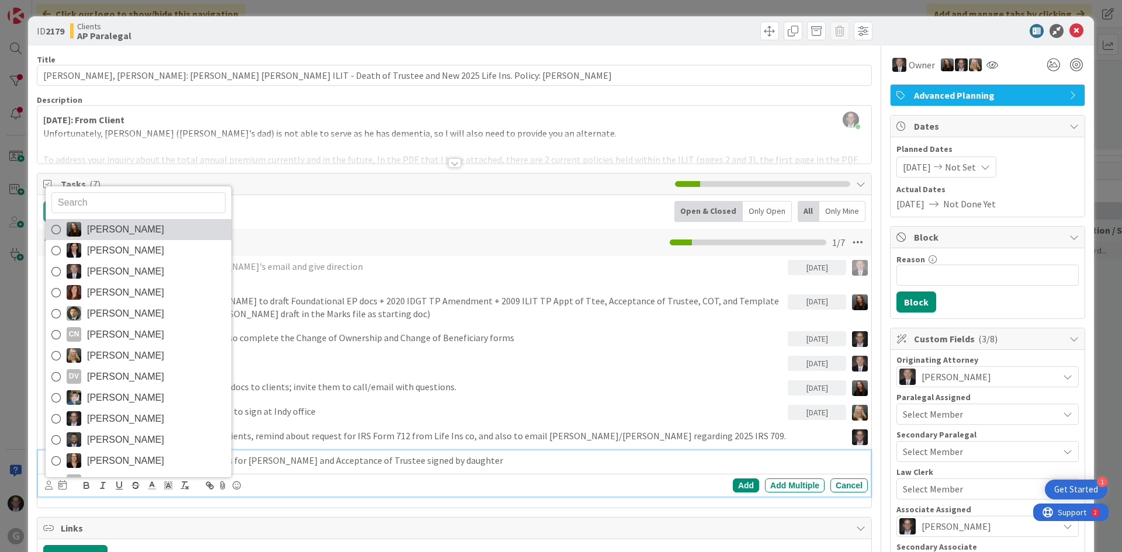
click at [56, 229] on icon at bounding box center [55, 230] width 9 height 18
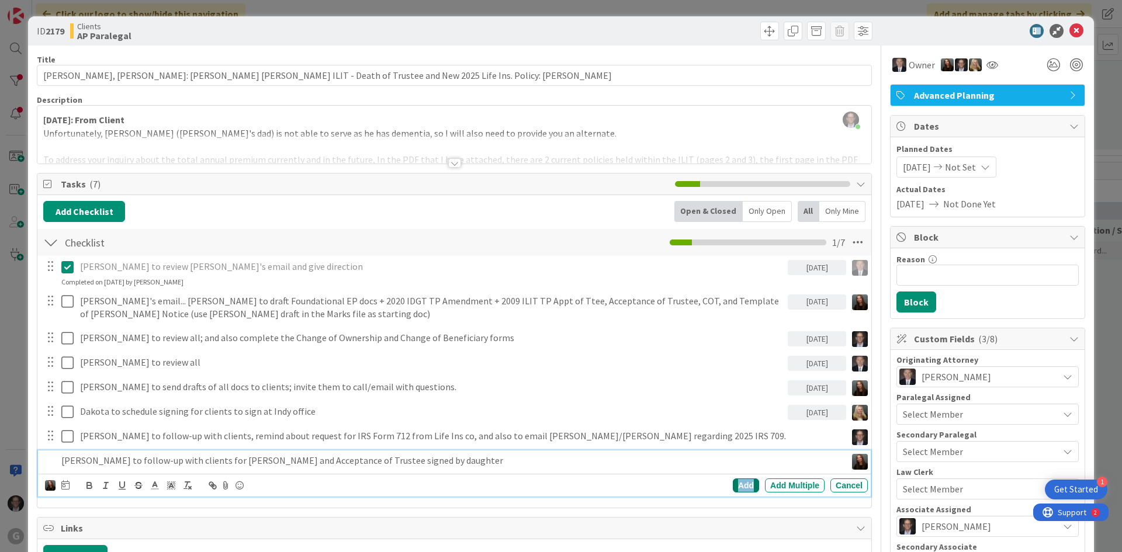
click at [740, 482] on div "Add" at bounding box center [746, 486] width 26 height 14
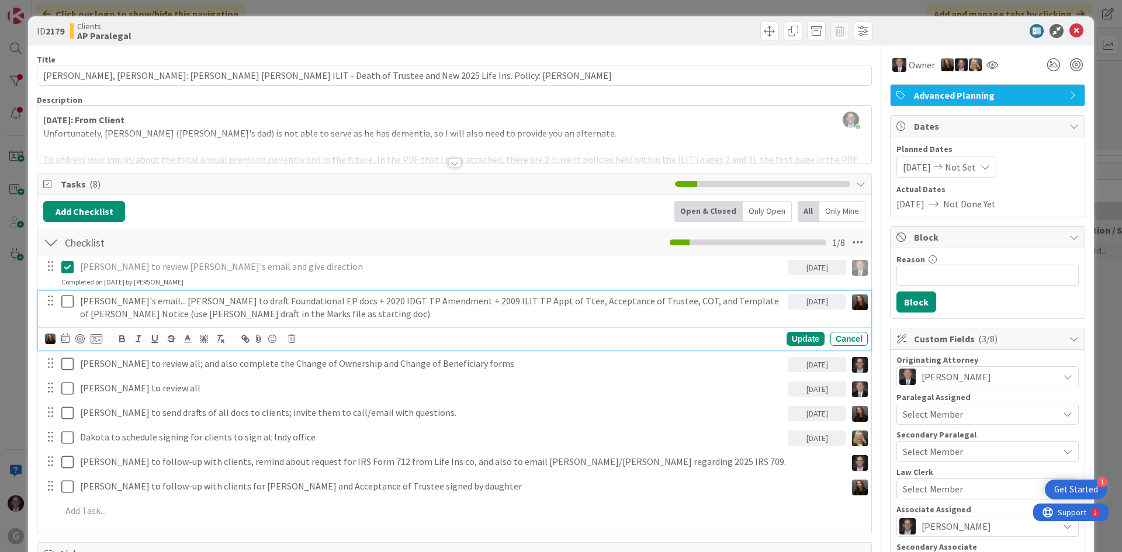
click at [222, 322] on div "[PERSON_NAME]'s email... [PERSON_NAME] to draft Foundational EP docs + 2020 IDG…" at bounding box center [431, 307] width 713 height 33
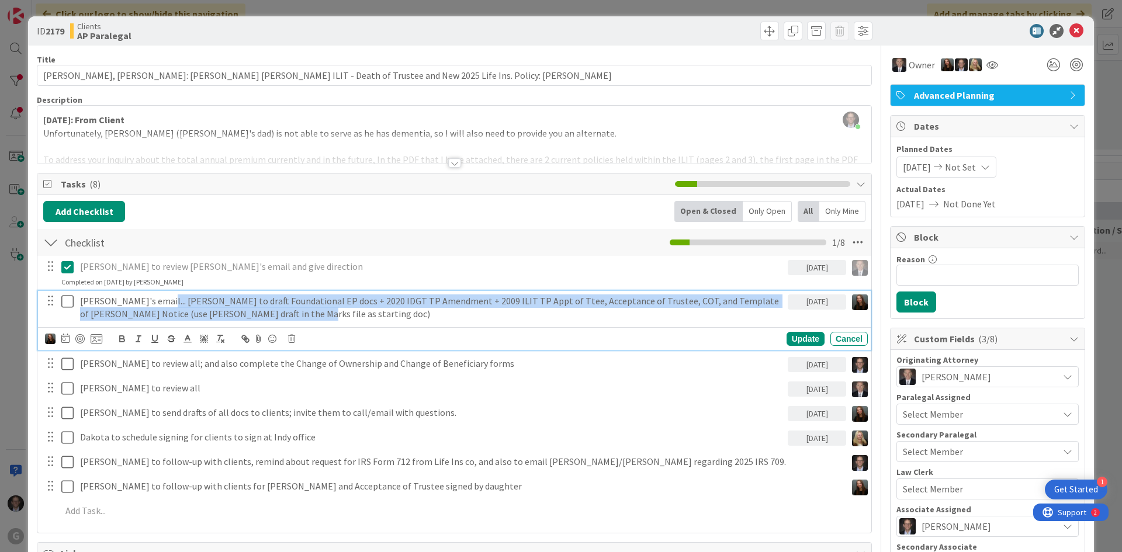
drag, startPoint x: 152, startPoint y: 300, endPoint x: 279, endPoint y: 308, distance: 127.1
click at [279, 308] on p "[PERSON_NAME]'s email... [PERSON_NAME] to draft Foundational EP docs + 2020 IDG…" at bounding box center [431, 308] width 703 height 26
copy p "[PERSON_NAME] to draft Foundational EP docs + 2020 IDGT TP Amendment + 2009 ILI…"
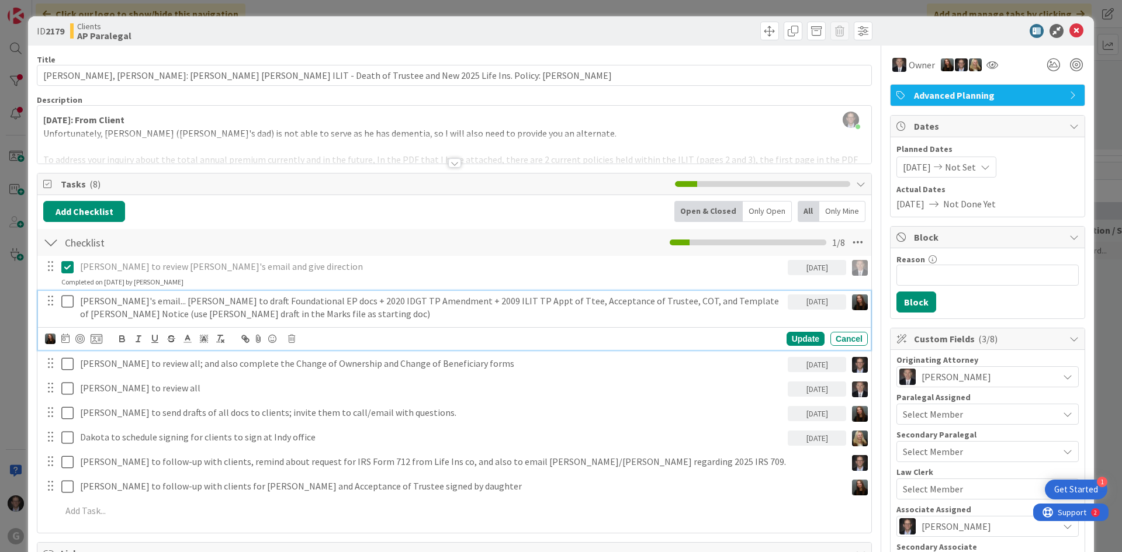
click at [319, 268] on p "[PERSON_NAME] to review [PERSON_NAME]'s email and give direction" at bounding box center [431, 266] width 703 height 13
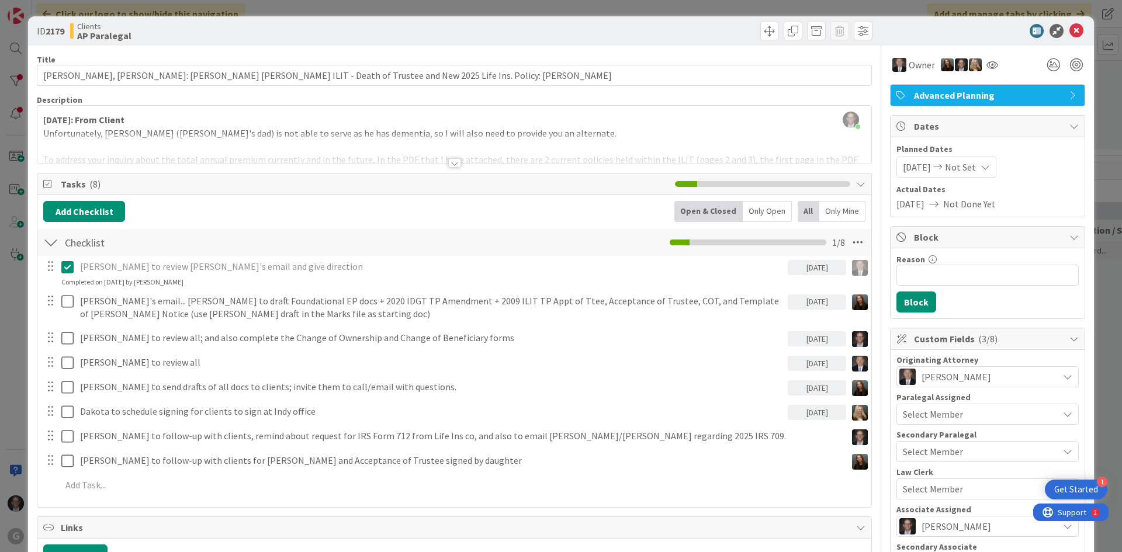
click at [70, 144] on div at bounding box center [454, 149] width 834 height 30
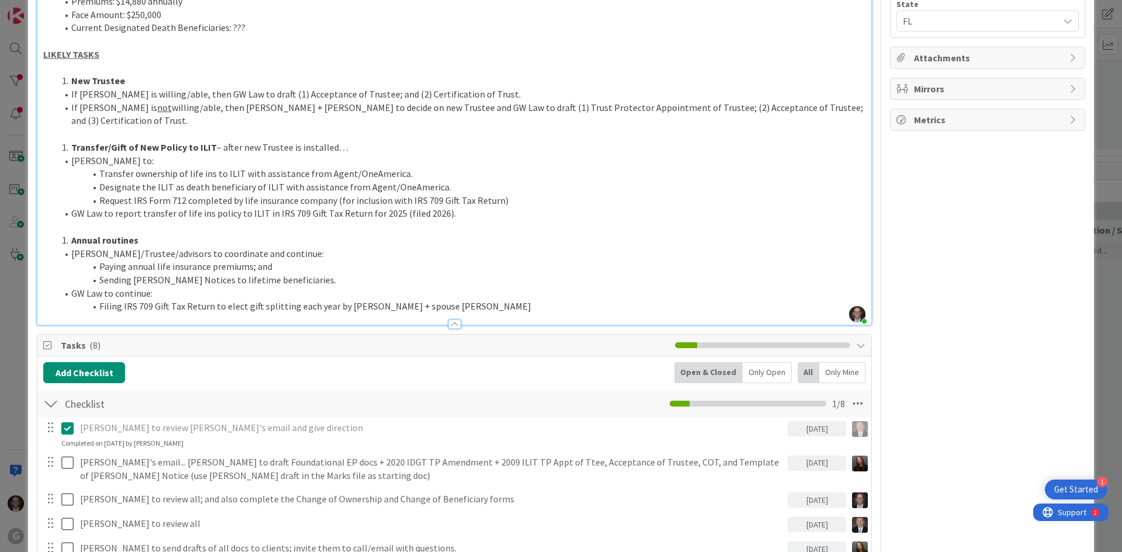
scroll to position [503, 0]
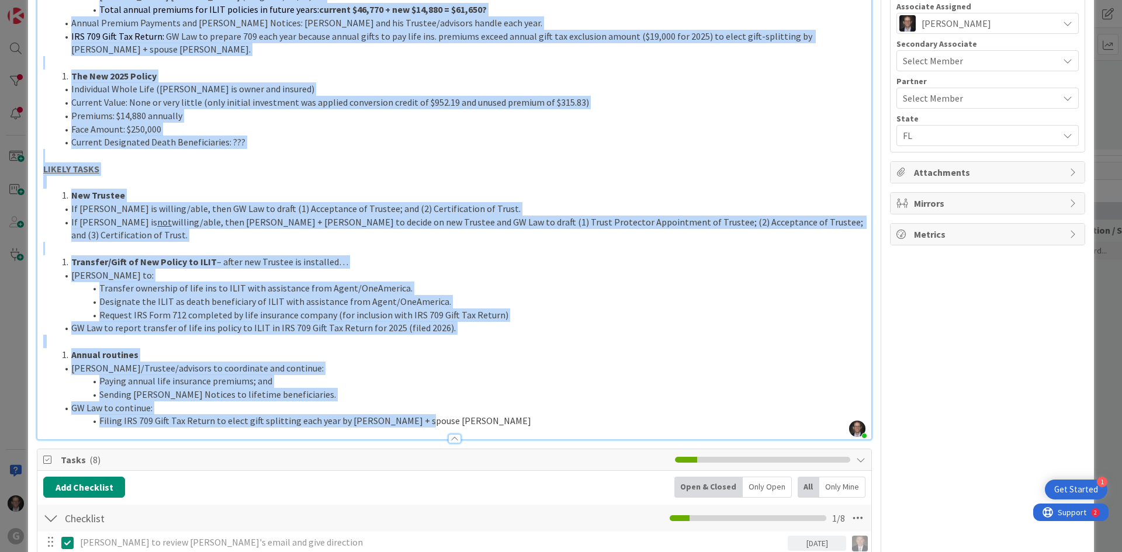
drag, startPoint x: 42, startPoint y: 140, endPoint x: 621, endPoint y: 390, distance: 631.0
click at [654, 406] on div "[DATE]: From Client Unfortunately, [PERSON_NAME] ([PERSON_NAME]'s dad) is not a…" at bounding box center [454, 34] width 834 height 811
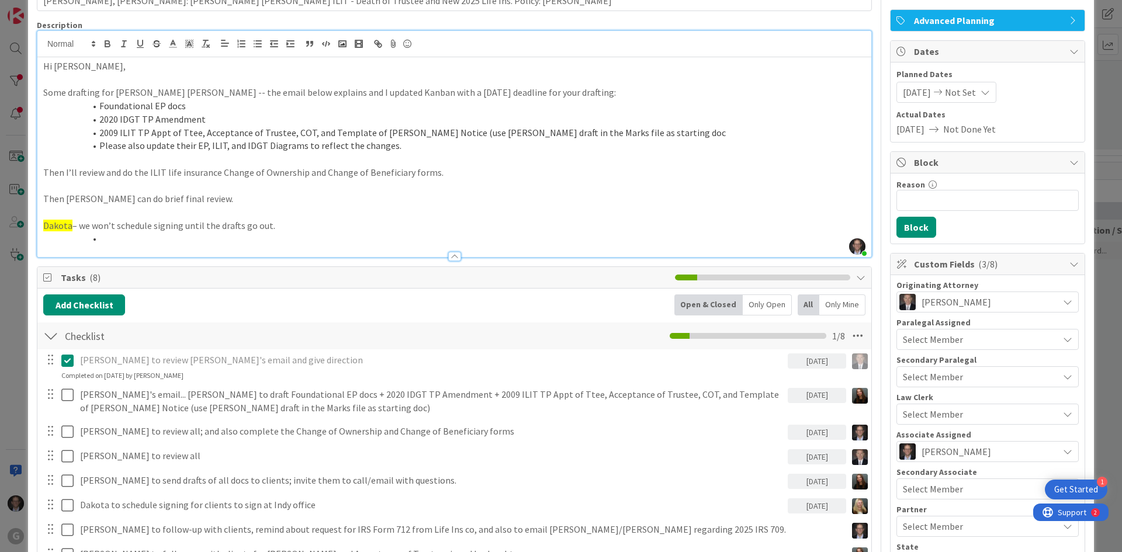
scroll to position [0, 0]
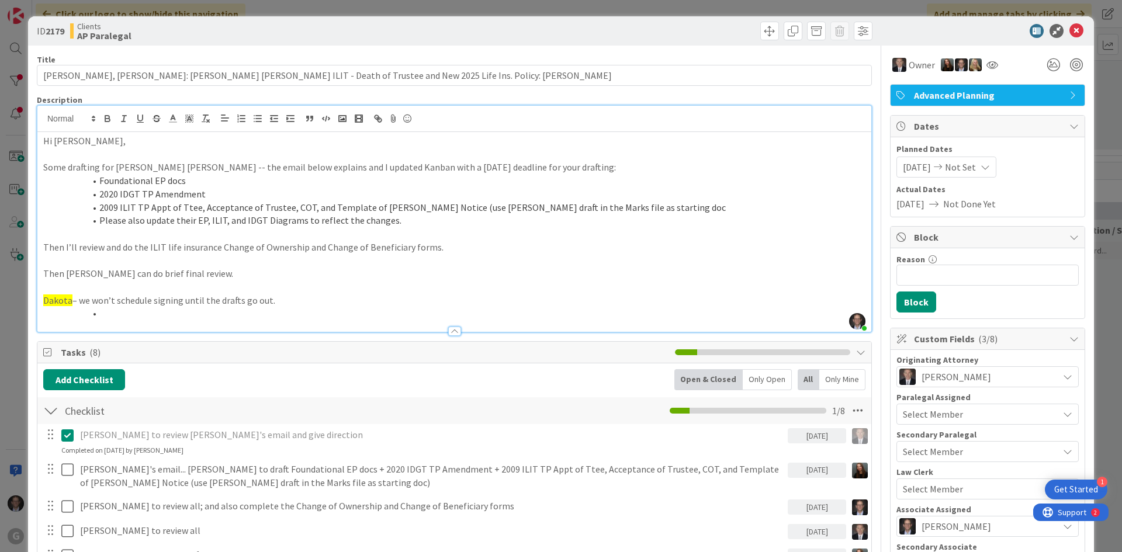
click at [282, 300] on p "Dakota – we won’t schedule signing until the drafts go out." at bounding box center [454, 300] width 822 height 13
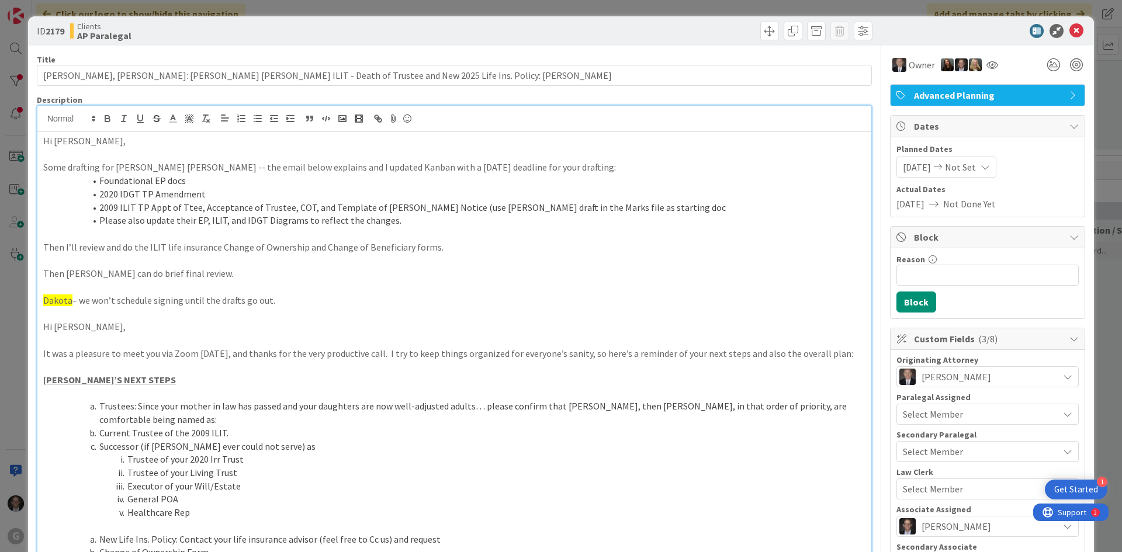
drag, startPoint x: 43, startPoint y: 139, endPoint x: 96, endPoint y: 139, distance: 52.6
click at [96, 139] on p "[DATE] JT Hi [PERSON_NAME]," at bounding box center [454, 140] width 822 height 13
click at [107, 117] on icon "button" at bounding box center [107, 118] width 11 height 11
click at [109, 150] on p at bounding box center [454, 154] width 822 height 13
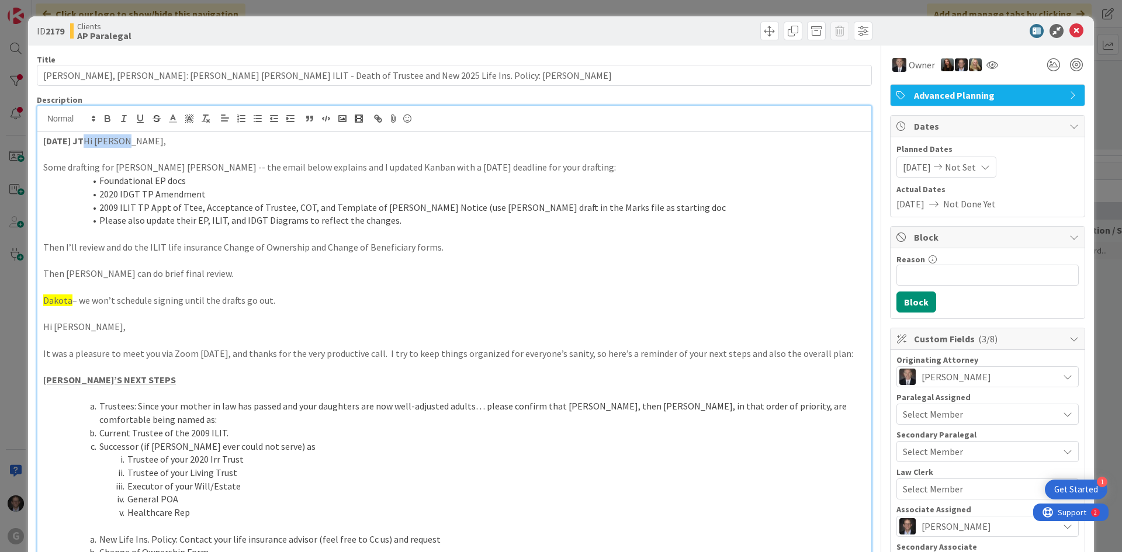
drag, startPoint x: 98, startPoint y: 140, endPoint x: 175, endPoint y: 139, distance: 77.2
click at [175, 139] on p "[DATE] JT Hi [PERSON_NAME]," at bounding box center [454, 140] width 822 height 13
click at [100, 183] on li "Foundational EP docs" at bounding box center [461, 180] width 808 height 13
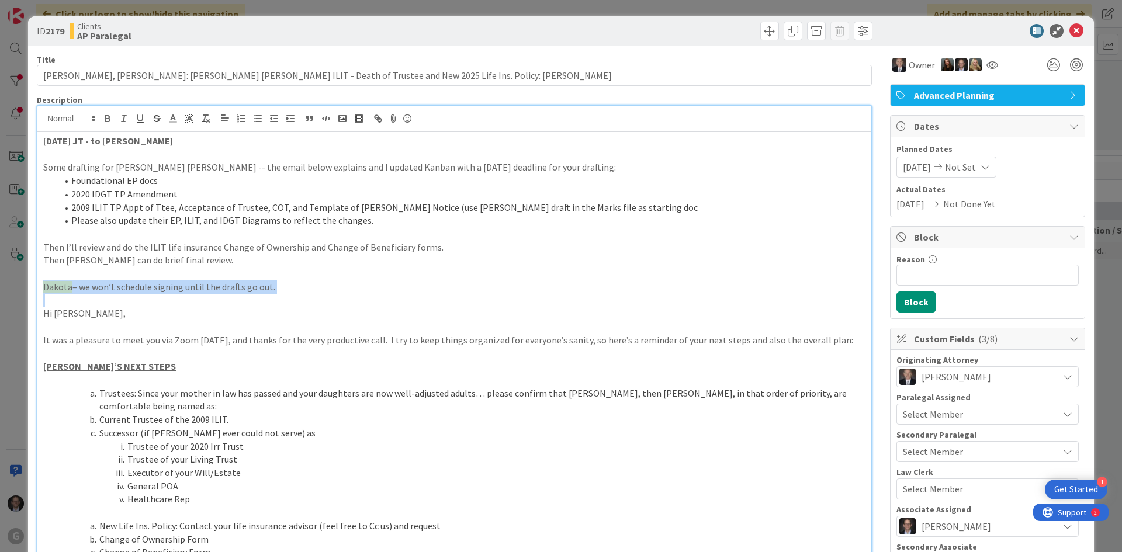
drag, startPoint x: 42, startPoint y: 284, endPoint x: 294, endPoint y: 296, distance: 252.2
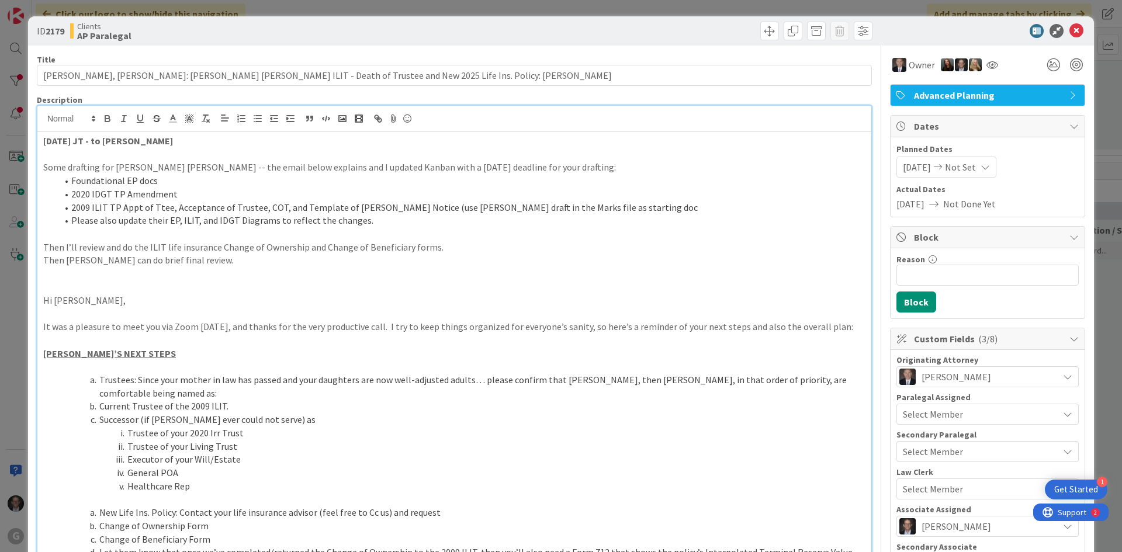
click at [203, 143] on p "[DATE] JT - to [PERSON_NAME]" at bounding box center [454, 140] width 822 height 13
click at [173, 138] on span "Dakota" at bounding box center [187, 141] width 29 height 12
click at [58, 279] on p at bounding box center [454, 273] width 822 height 13
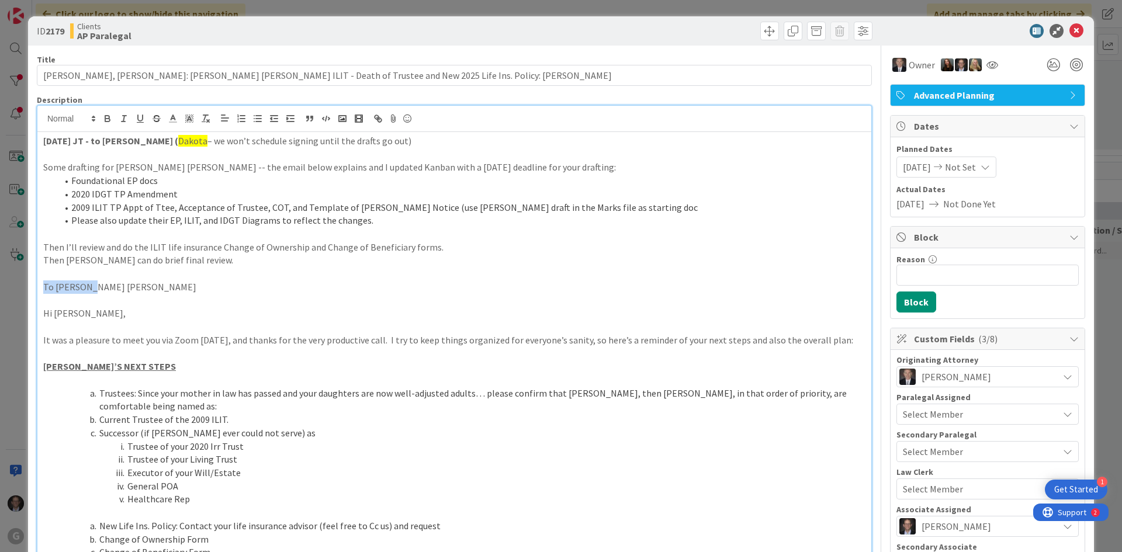
drag, startPoint x: 42, startPoint y: 286, endPoint x: 96, endPoint y: 288, distance: 53.8
click at [108, 121] on icon "button" at bounding box center [107, 120] width 5 height 3
click at [121, 322] on p at bounding box center [454, 326] width 822 height 13
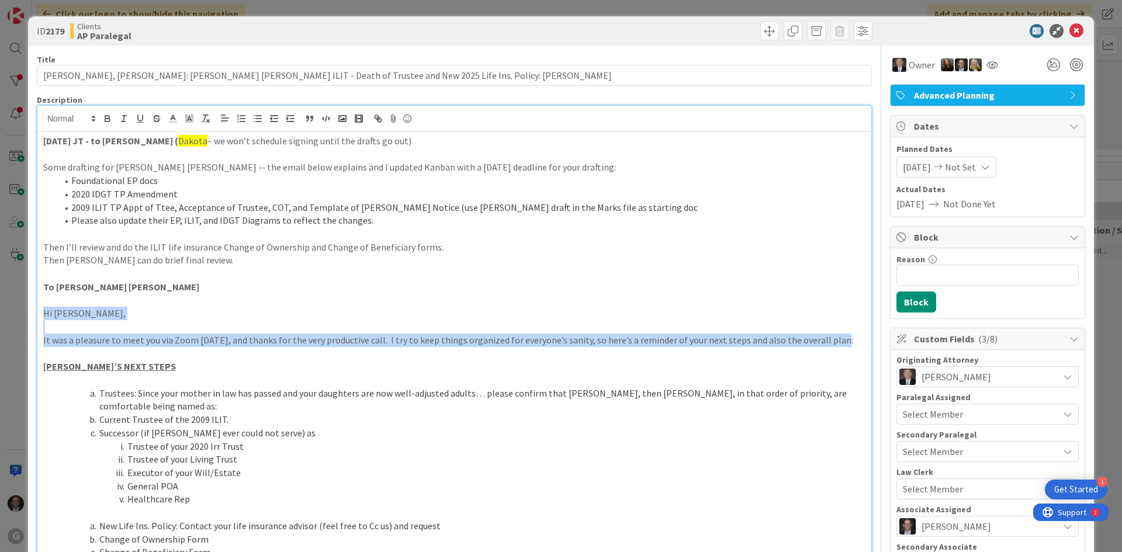
drag, startPoint x: 40, startPoint y: 313, endPoint x: 838, endPoint y: 343, distance: 799.0
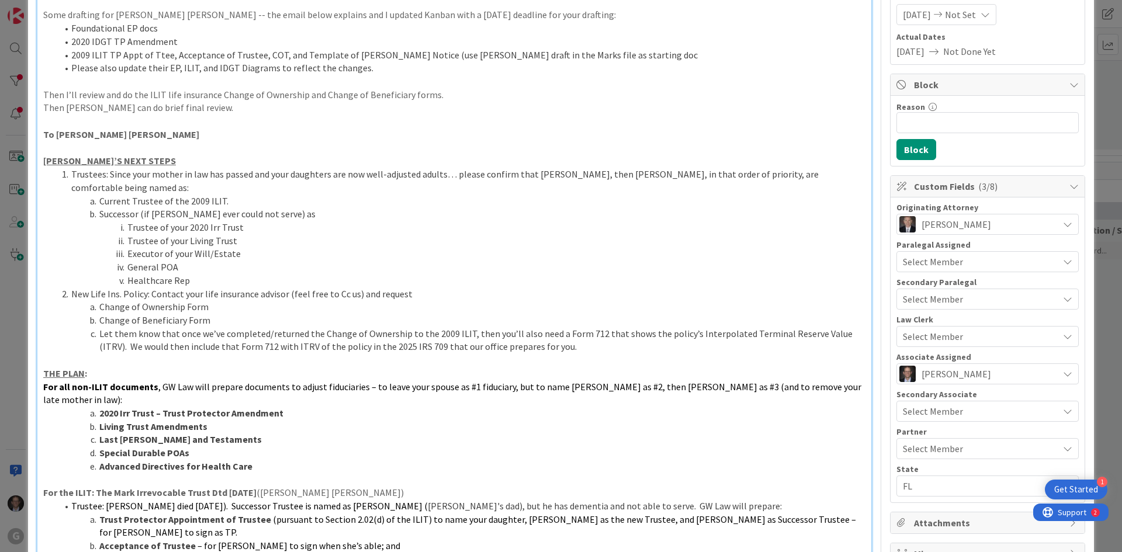
scroll to position [165, 0]
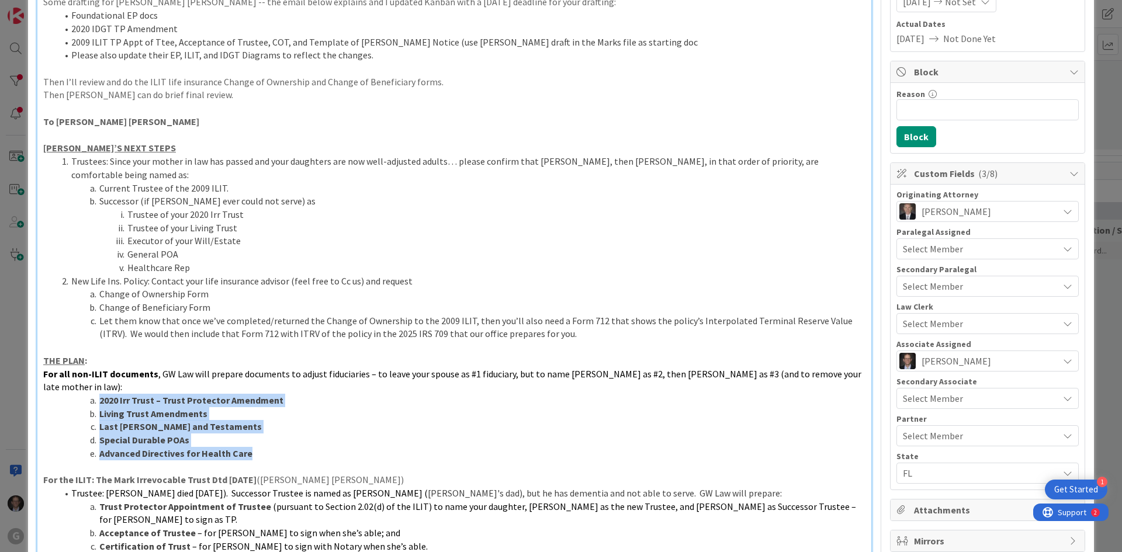
drag, startPoint x: 101, startPoint y: 372, endPoint x: 281, endPoint y: 424, distance: 188.0
click at [281, 424] on ol "2020 Irr Trust – Trust Protector Amendment Living Trust Amendments Last [PERSON…" at bounding box center [454, 427] width 822 height 67
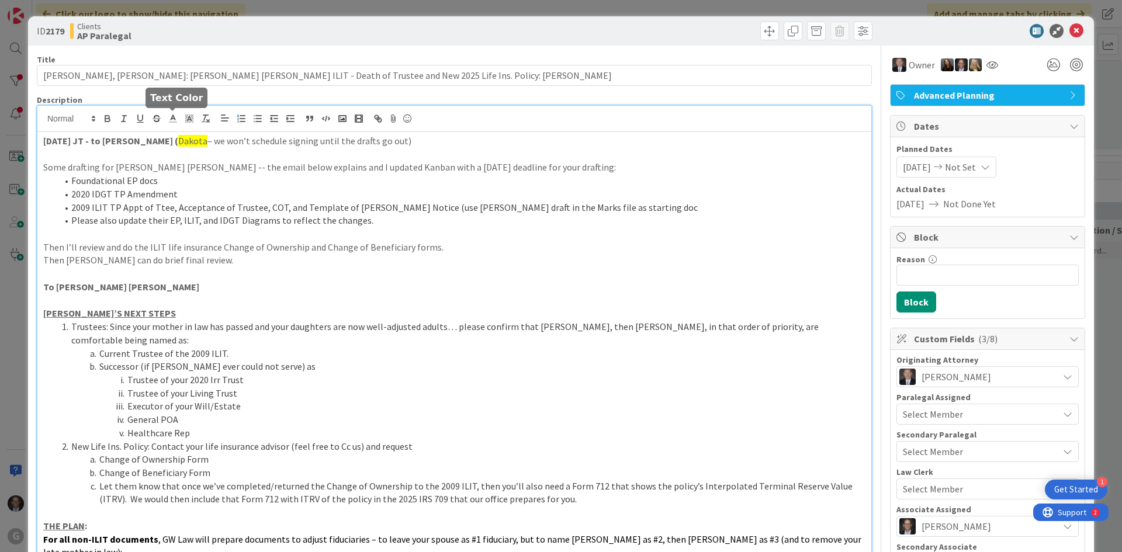
click at [174, 119] on line at bounding box center [172, 119] width 3 height 0
click at [234, 164] on span at bounding box center [232, 168] width 9 height 9
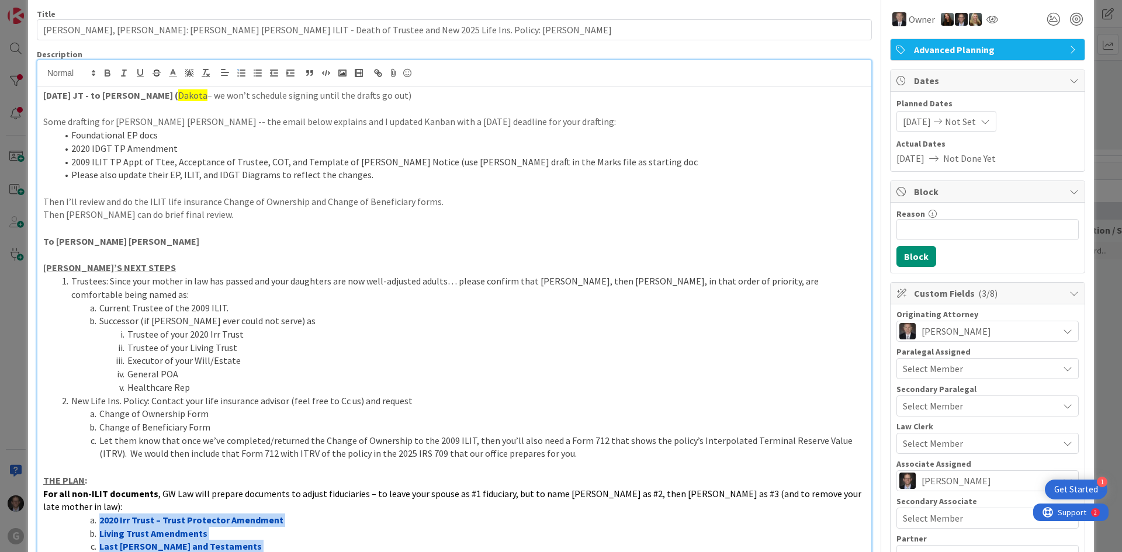
click at [398, 514] on li "2020 Irr Trust – Trust Protector Amendment" at bounding box center [461, 520] width 808 height 13
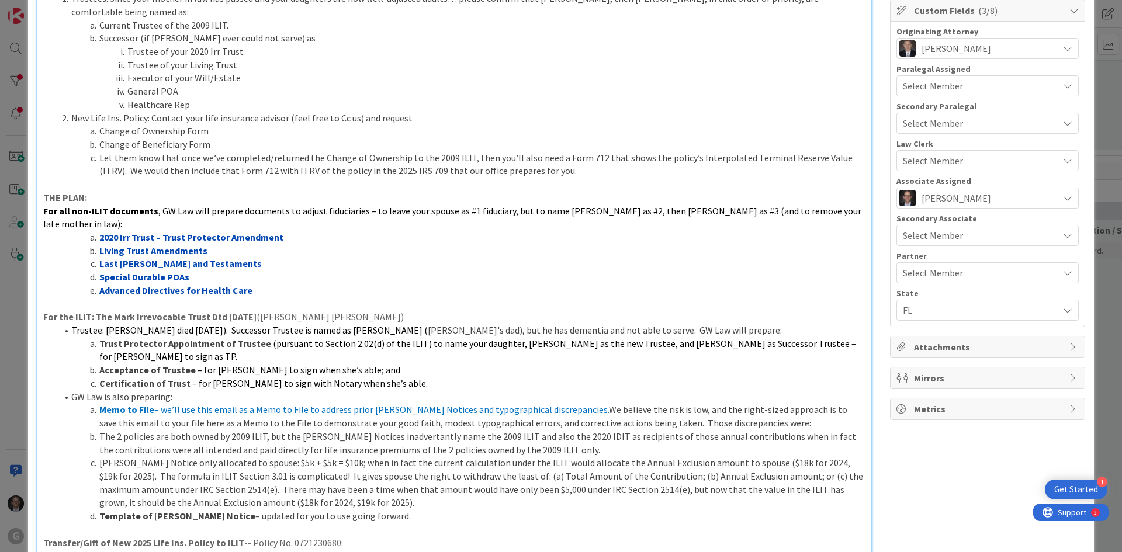
scroll to position [338, 0]
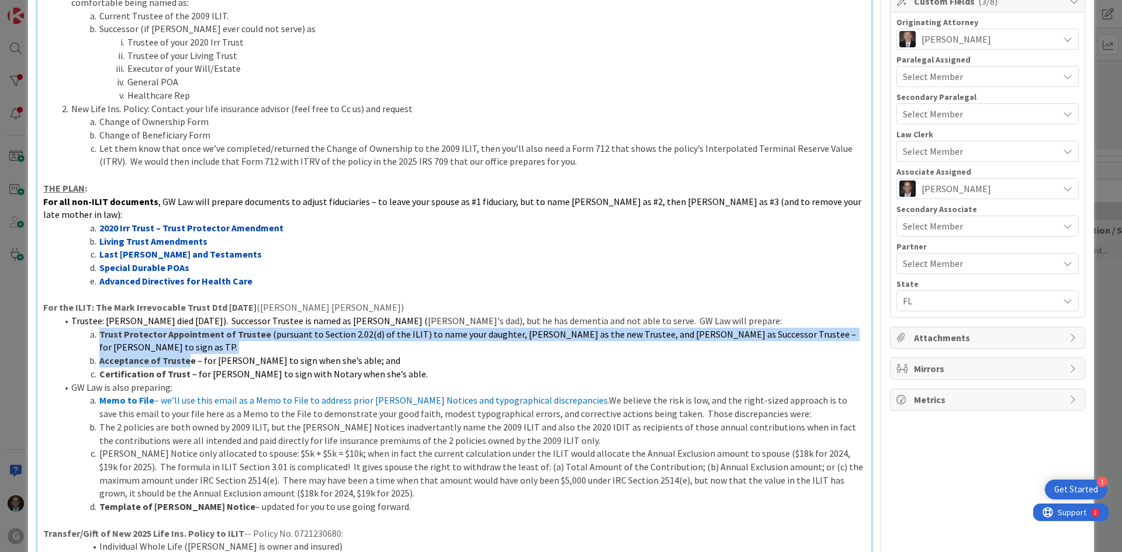
drag, startPoint x: 101, startPoint y: 306, endPoint x: 182, endPoint y: 324, distance: 83.4
click at [182, 324] on ol "Trustee: [PERSON_NAME] died [DATE]). Successor Trustee is named as [PERSON_NAME…" at bounding box center [454, 413] width 822 height 199
drag, startPoint x: 181, startPoint y: 324, endPoint x: 161, endPoint y: 314, distance: 22.5
click at [181, 355] on strong "Acceptance of Trustee" at bounding box center [147, 361] width 96 height 12
click at [116, 329] on strong "Trust Protector Appointment of Trustee" at bounding box center [185, 335] width 172 height 12
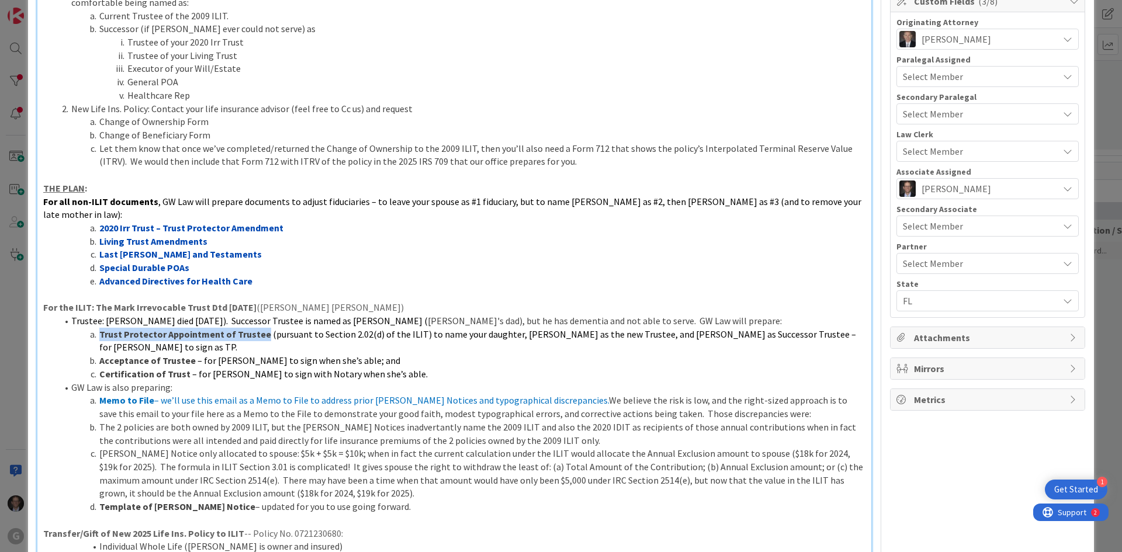
drag, startPoint x: 98, startPoint y: 307, endPoint x: 260, endPoint y: 308, distance: 161.3
click at [260, 328] on li "Trust Protector Appointment of Trustee (pursuant to Section 2.02(d) of the ILIT…" at bounding box center [461, 341] width 808 height 26
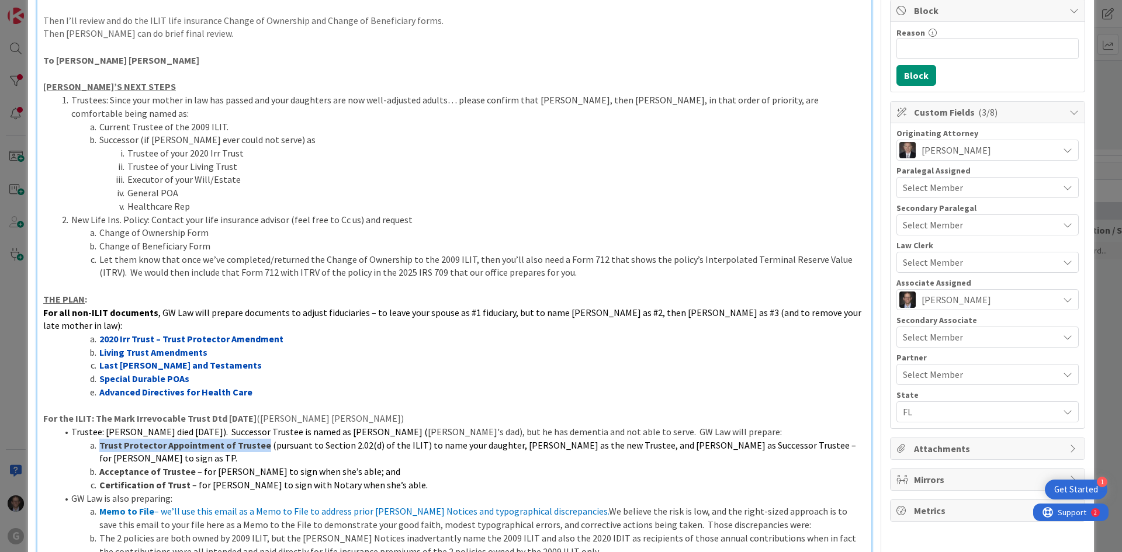
scroll to position [46, 0]
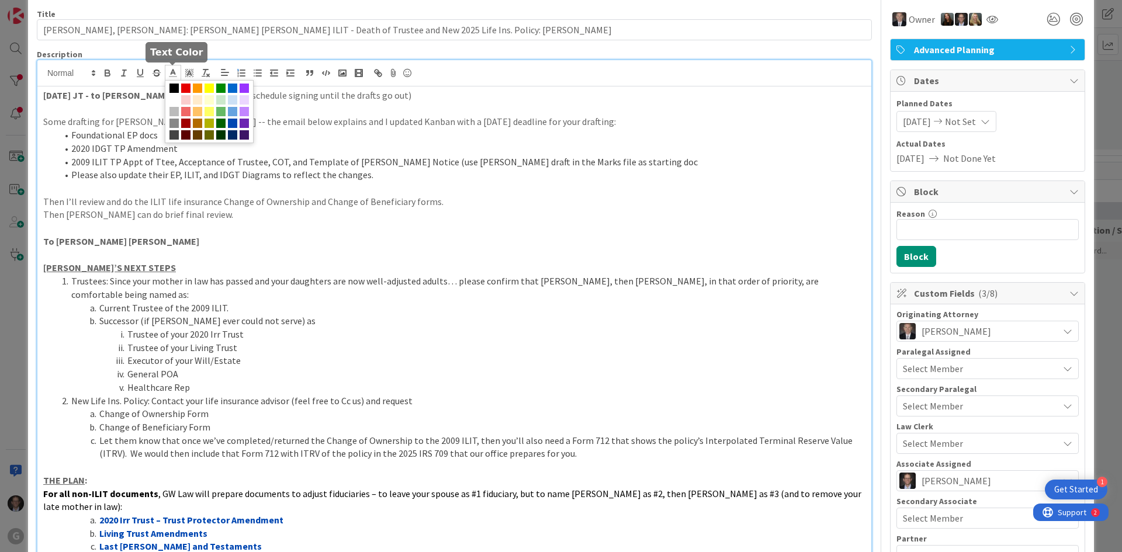
click at [175, 72] on icon at bounding box center [173, 73] width 11 height 11
click at [233, 123] on span at bounding box center [232, 123] width 9 height 9
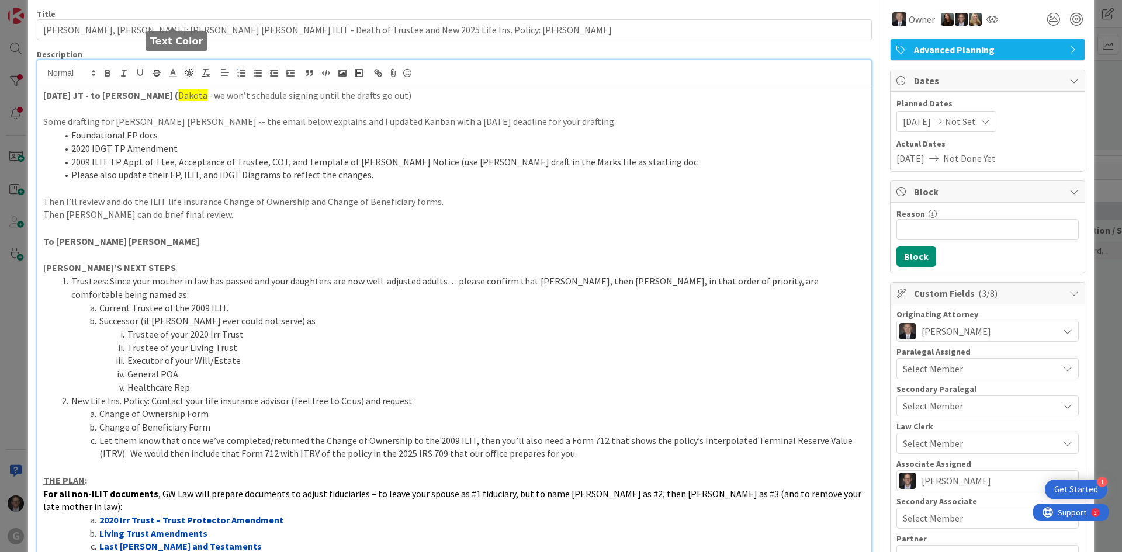
scroll to position [99, 0]
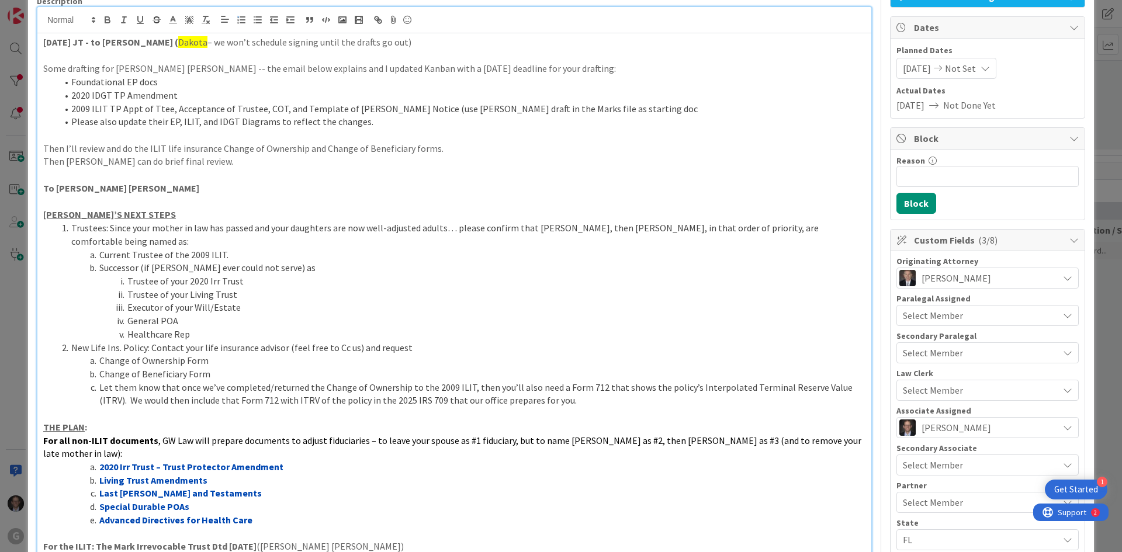
click at [249, 474] on li "Living Trust Amendments" at bounding box center [461, 480] width 808 height 13
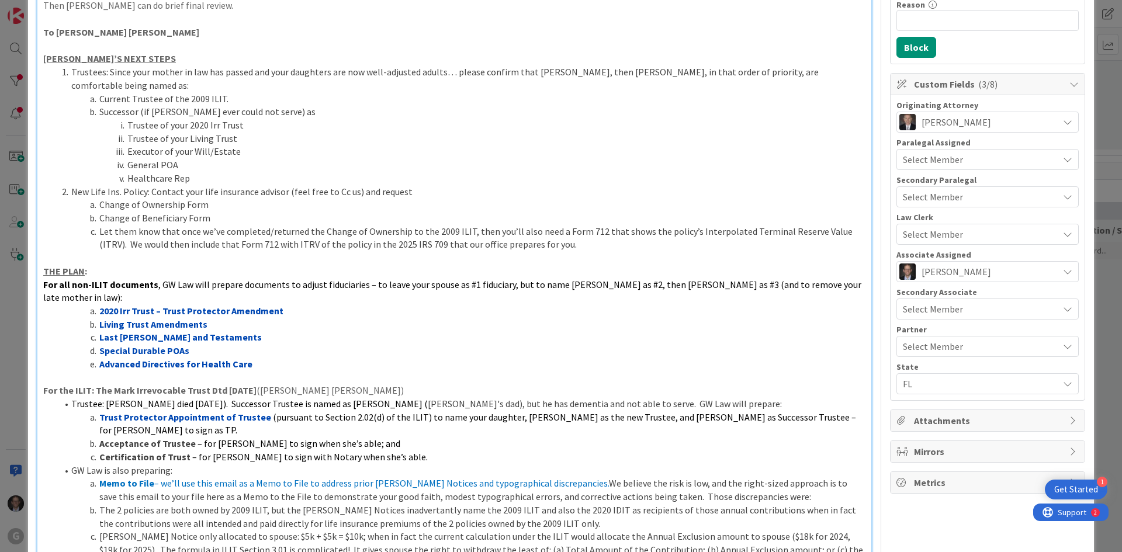
scroll to position [333, 0]
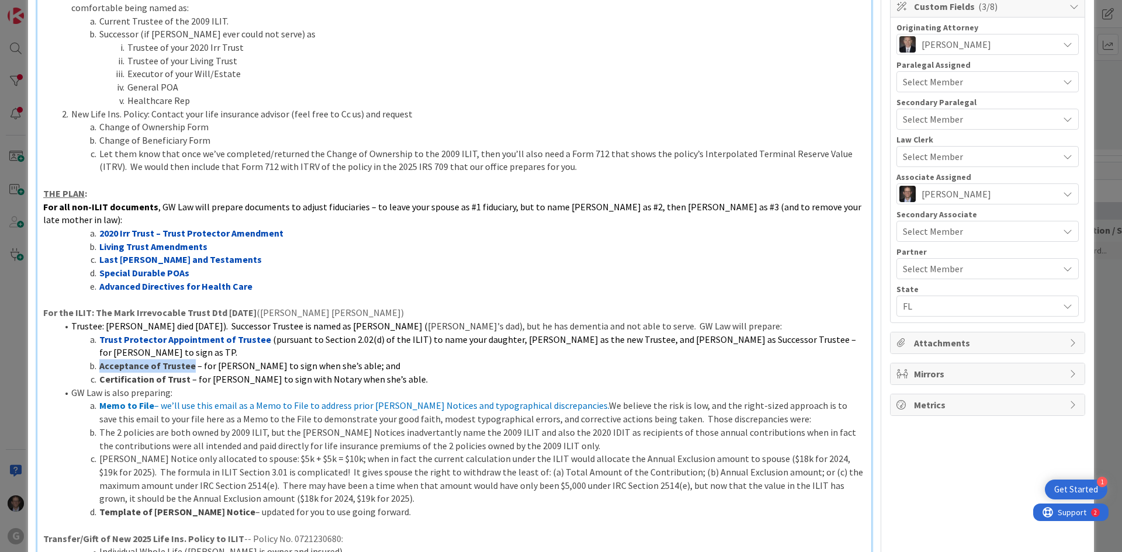
drag, startPoint x: 100, startPoint y: 324, endPoint x: 185, endPoint y: 323, distance: 85.3
click at [186, 360] on strong "Acceptance of Trustee" at bounding box center [147, 366] width 96 height 12
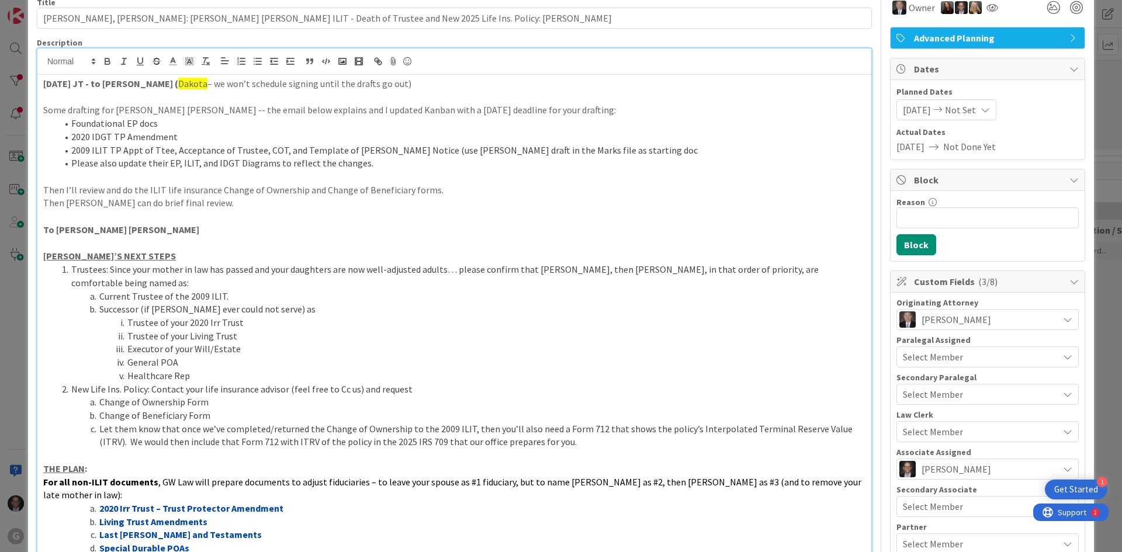
scroll to position [0, 0]
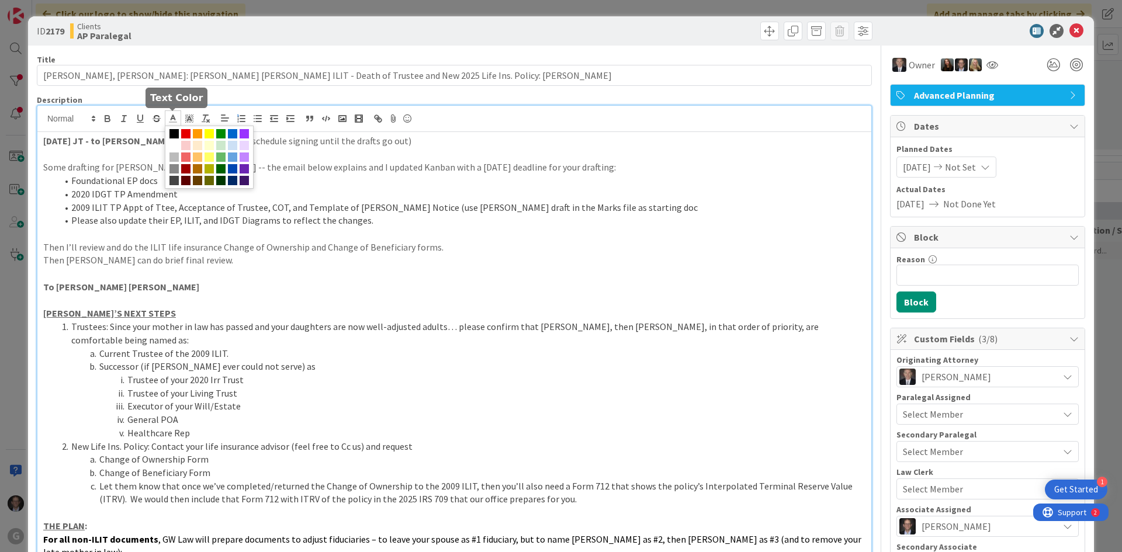
click at [172, 117] on polyline at bounding box center [173, 117] width 4 height 5
click at [230, 168] on span at bounding box center [232, 168] width 9 height 9
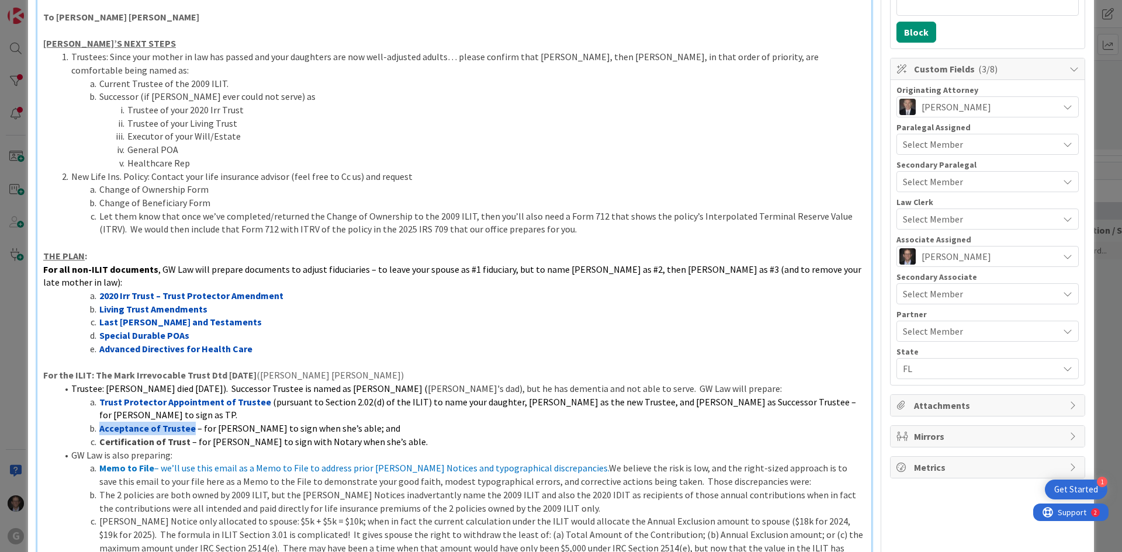
scroll to position [463, 0]
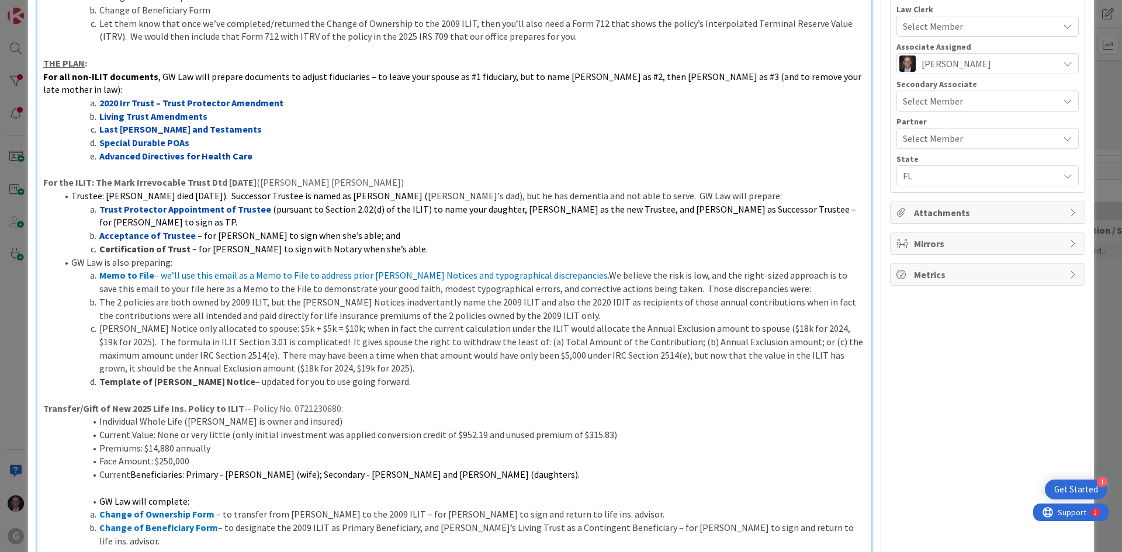
click at [166, 296] on li "The 2 policies are both owned by 2009 ILIT, but the [PERSON_NAME] Notices inadv…" at bounding box center [461, 309] width 808 height 26
drag, startPoint x: 99, startPoint y: 210, endPoint x: 186, endPoint y: 210, distance: 87.1
click at [186, 243] on li "Certification of Trust – for [PERSON_NAME] to sign with Notary when she’s able." at bounding box center [461, 249] width 808 height 13
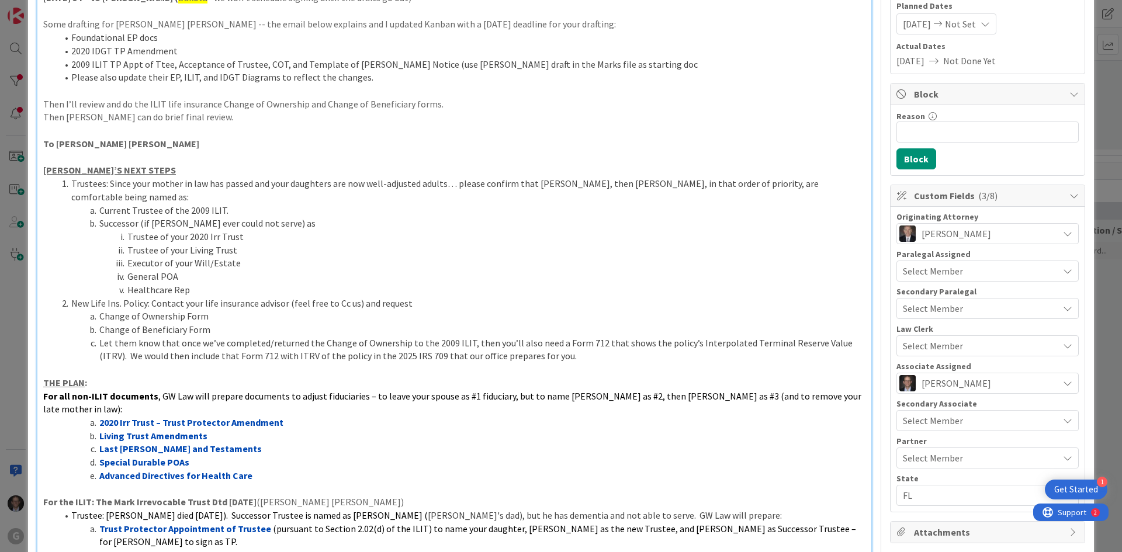
scroll to position [0, 0]
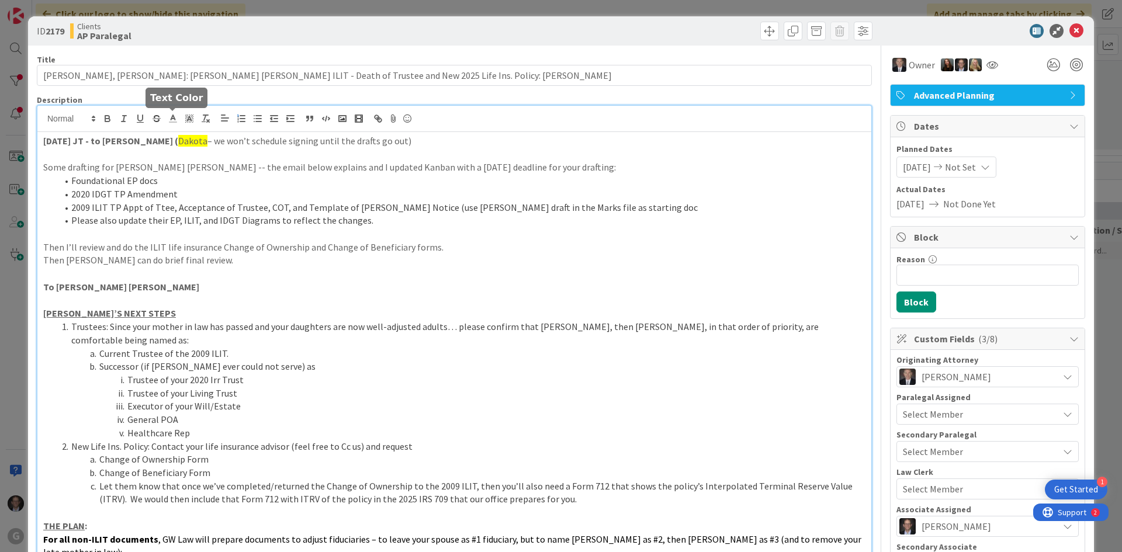
click at [173, 116] on polyline at bounding box center [173, 117] width 4 height 5
click at [233, 167] on span at bounding box center [232, 168] width 9 height 9
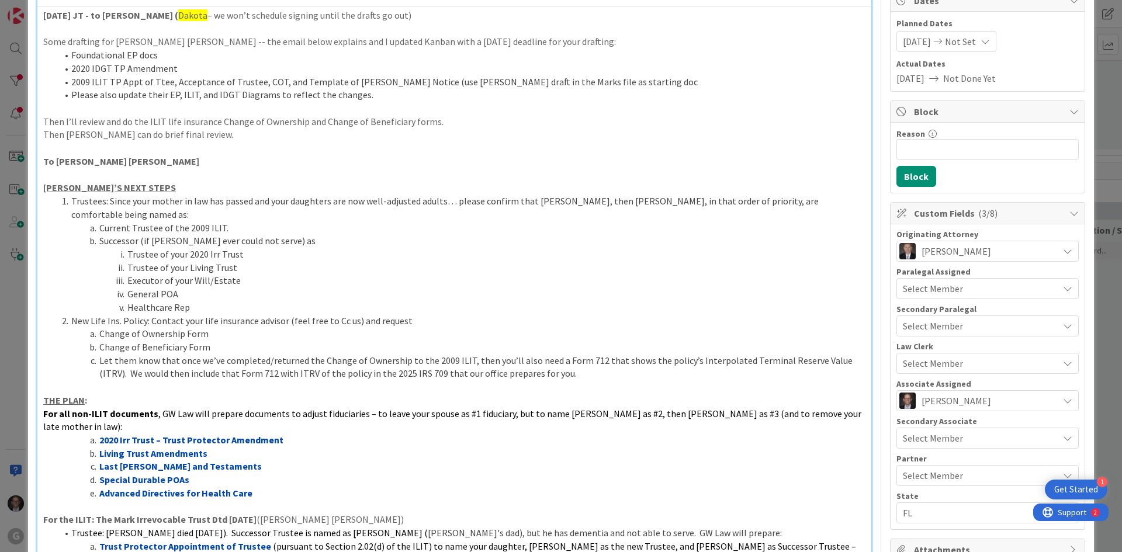
click at [372, 473] on li "Special Durable POAs" at bounding box center [461, 479] width 808 height 13
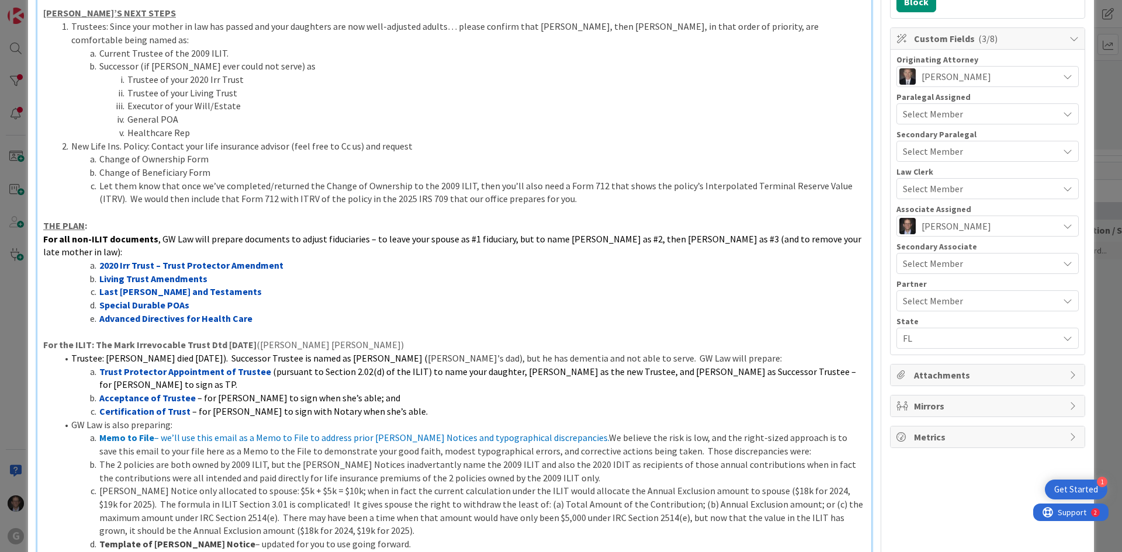
scroll to position [418, 0]
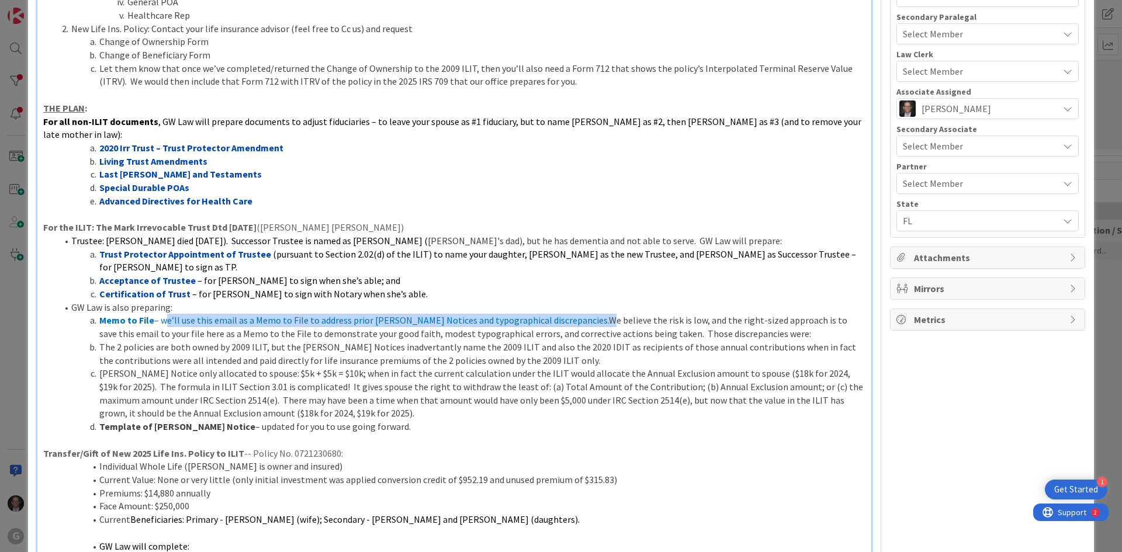
drag, startPoint x: 163, startPoint y: 279, endPoint x: 580, endPoint y: 279, distance: 417.4
click at [580, 314] on li "Memo to File – we’ll use this email as a Memo to File to address prior [PERSON_…" at bounding box center [461, 327] width 808 height 26
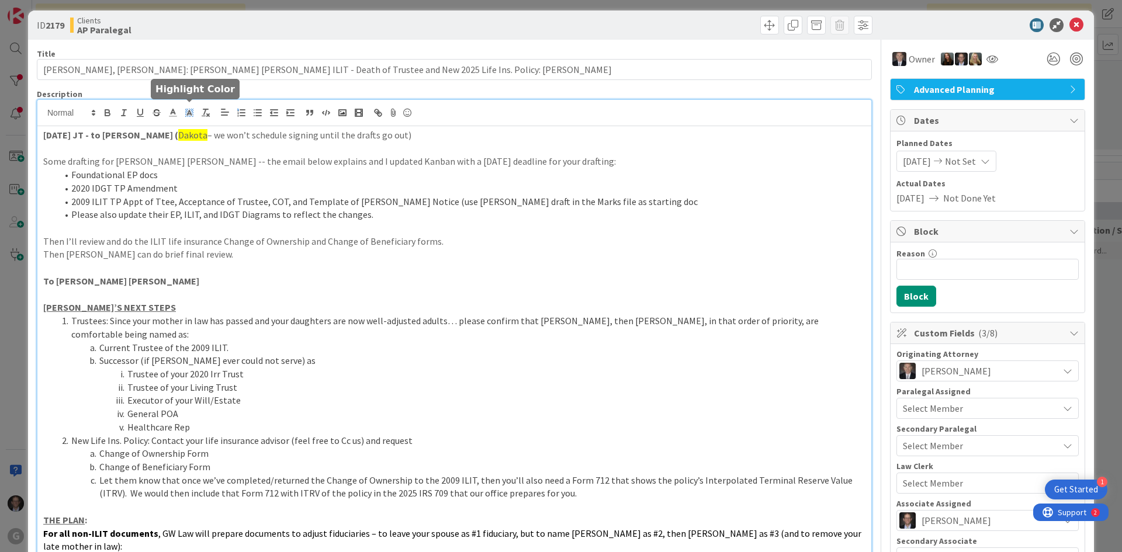
scroll to position [0, 0]
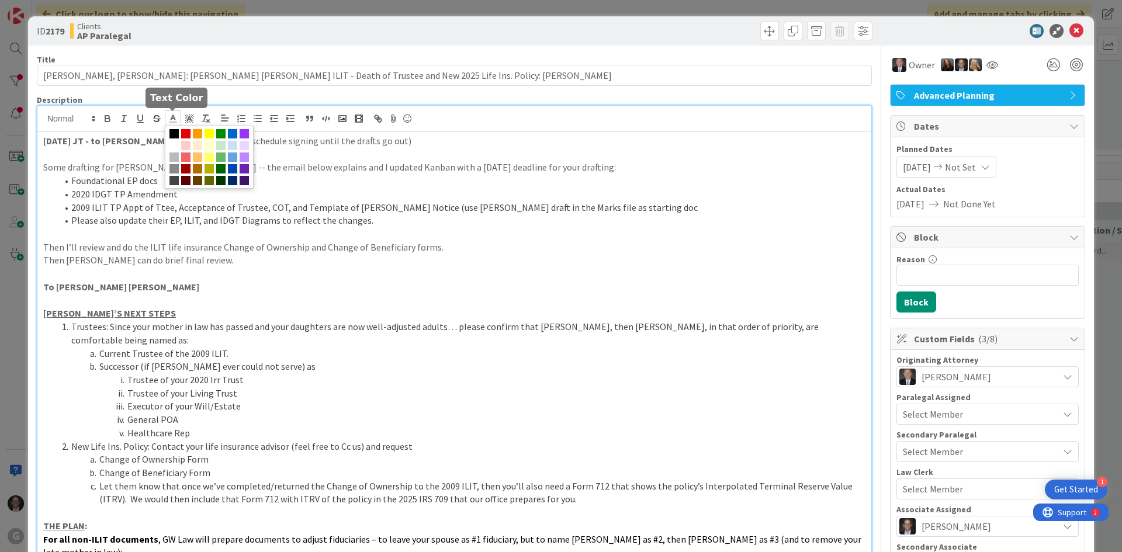
click at [171, 118] on icon at bounding box center [173, 118] width 11 height 11
click at [176, 133] on span at bounding box center [174, 133] width 9 height 9
click at [215, 387] on li "Trustee of your Living Trust" at bounding box center [461, 393] width 808 height 13
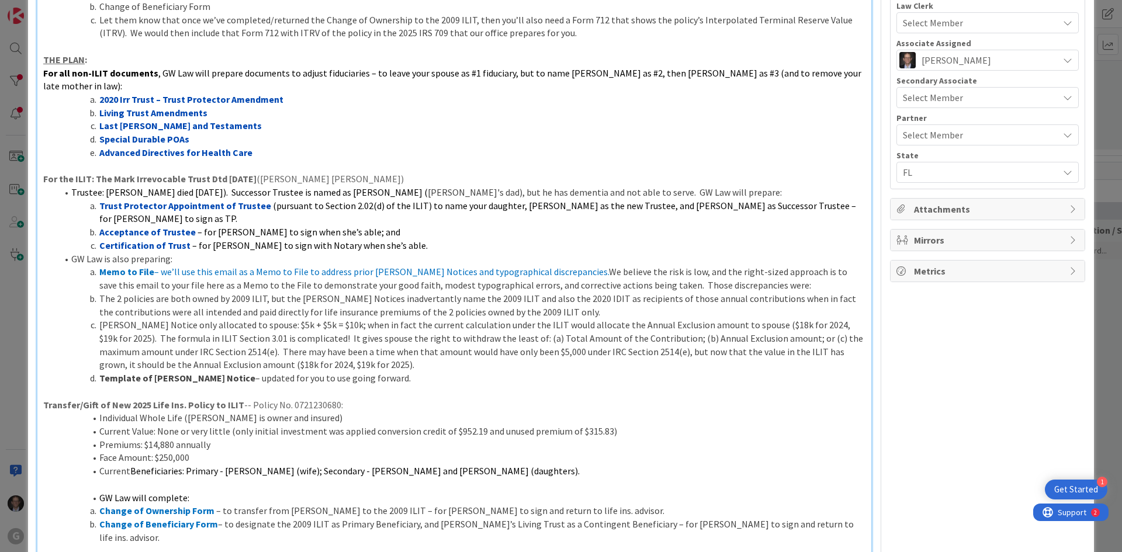
scroll to position [468, 0]
drag, startPoint x: 101, startPoint y: 337, endPoint x: 224, endPoint y: 327, distance: 123.8
click at [219, 371] on li "Template of [PERSON_NAME] Notice – updated for you to use going forward." at bounding box center [461, 377] width 808 height 13
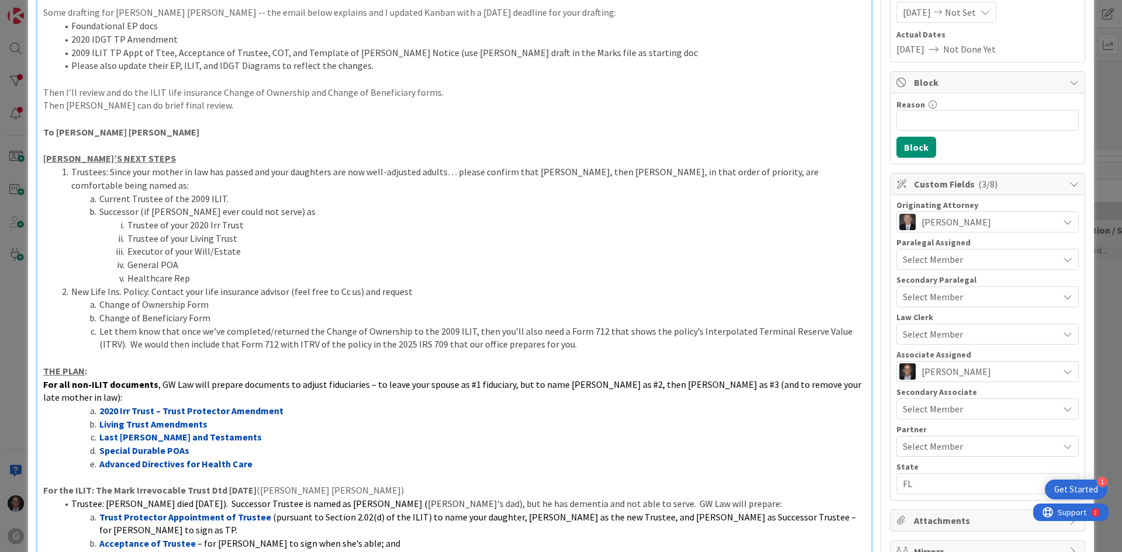
scroll to position [0, 0]
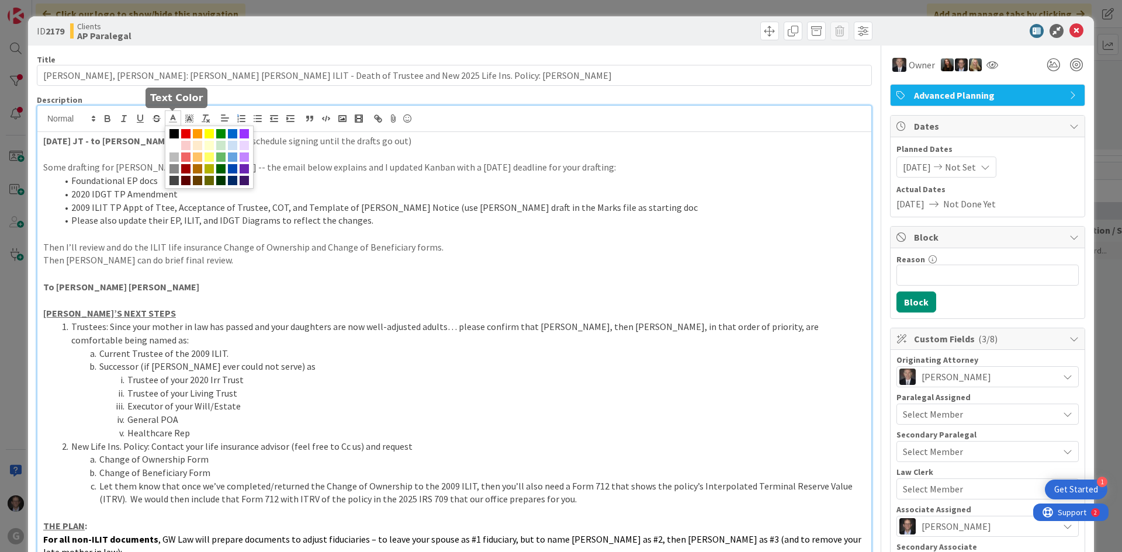
click at [176, 119] on icon at bounding box center [173, 118] width 11 height 11
click at [231, 168] on span at bounding box center [232, 168] width 9 height 9
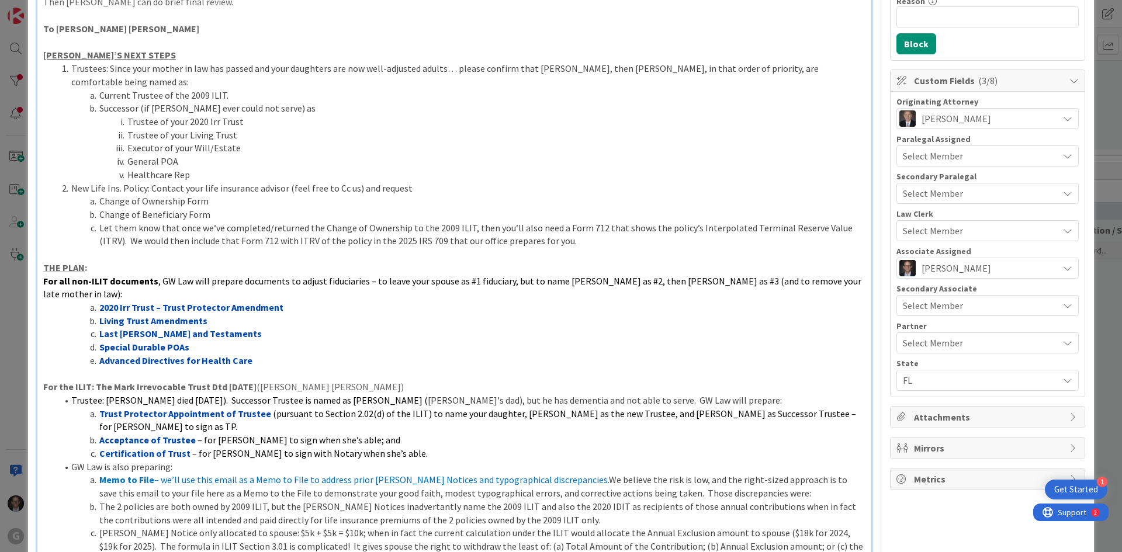
click at [269, 381] on p "For the ILIT: The Mark Irrevocable Trust Dtd [DATE] ([PERSON_NAME] [PERSON_NAME…" at bounding box center [454, 387] width 822 height 13
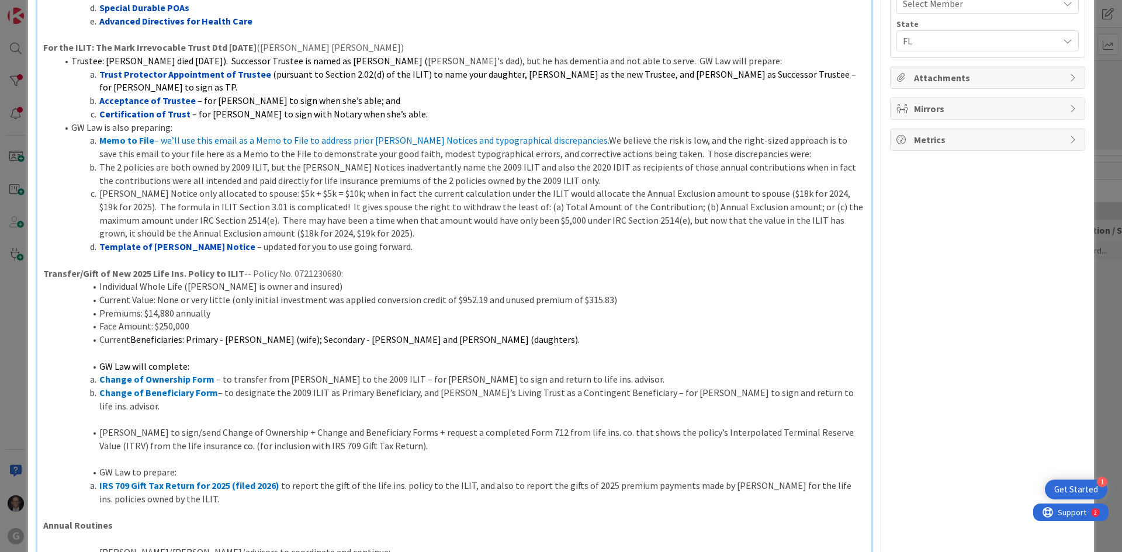
scroll to position [609, 0]
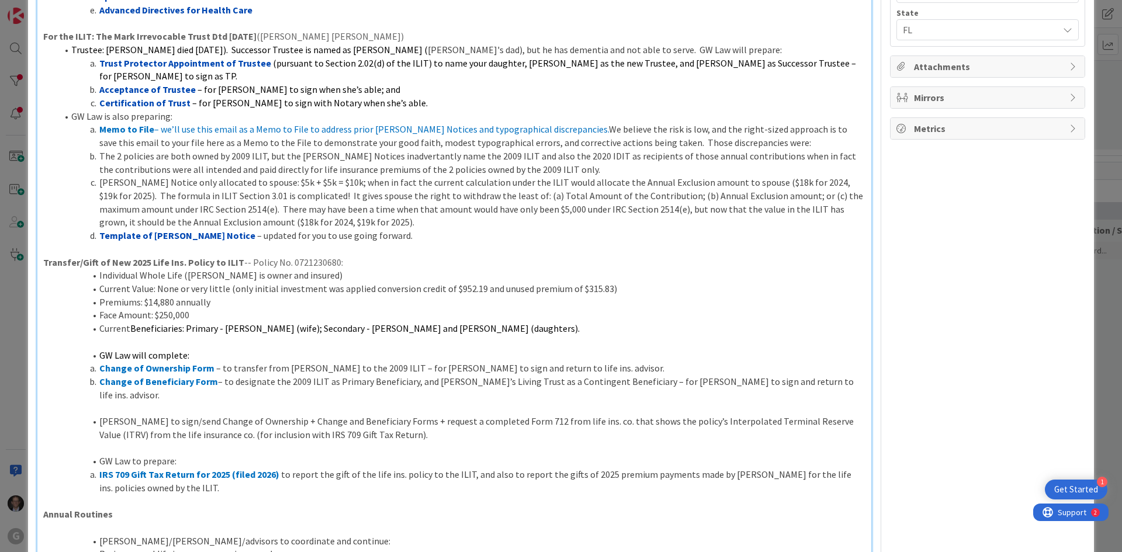
click at [99, 269] on li "Individual Whole Life ([PERSON_NAME] is owner and insured)" at bounding box center [461, 275] width 808 height 13
click at [98, 455] on li "GW Law to prepare:" at bounding box center [461, 461] width 808 height 13
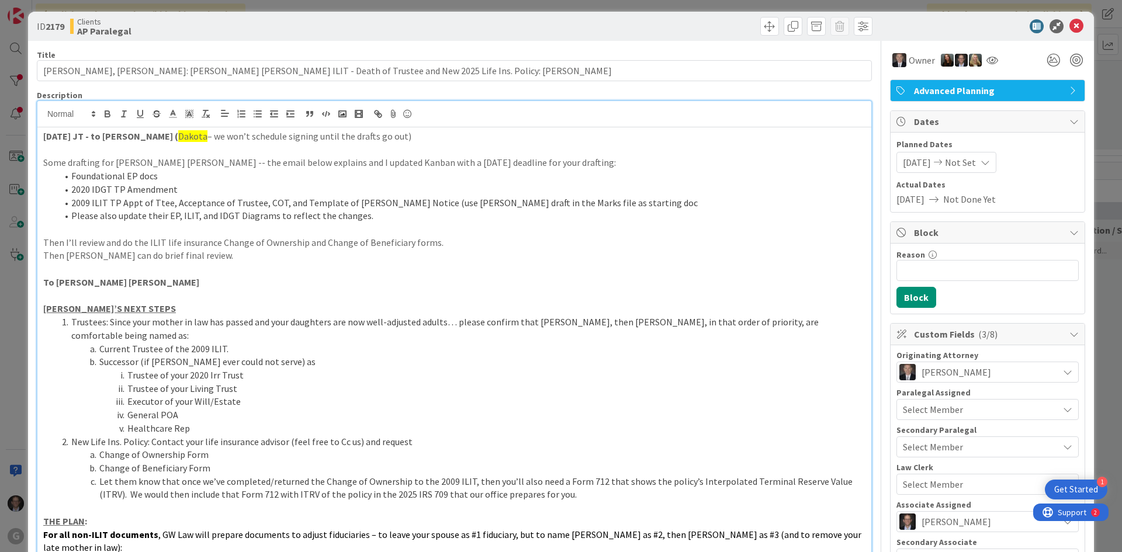
scroll to position [0, 0]
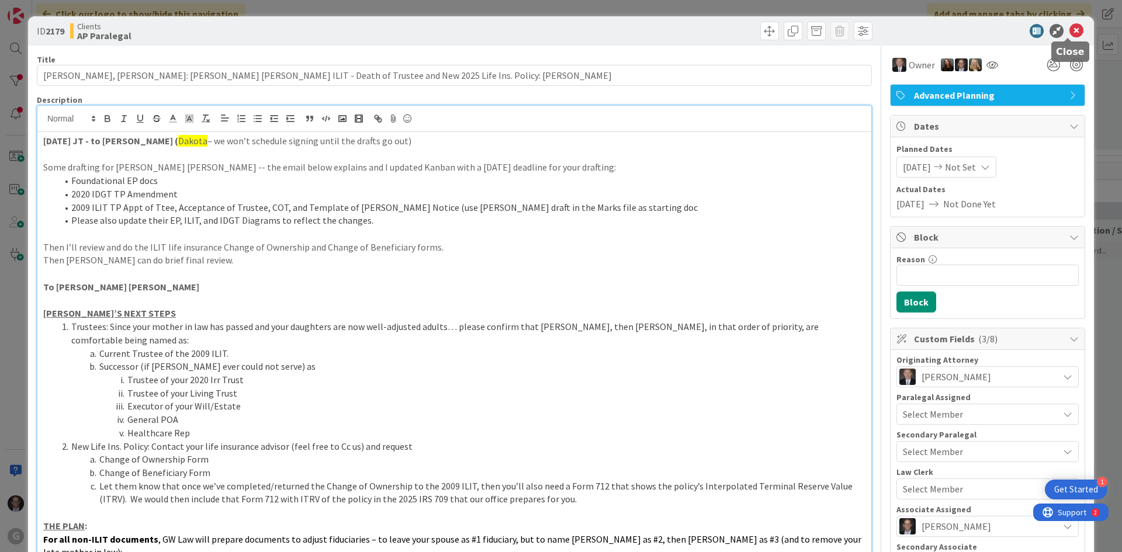
click at [1070, 29] on icon at bounding box center [1077, 31] width 14 height 14
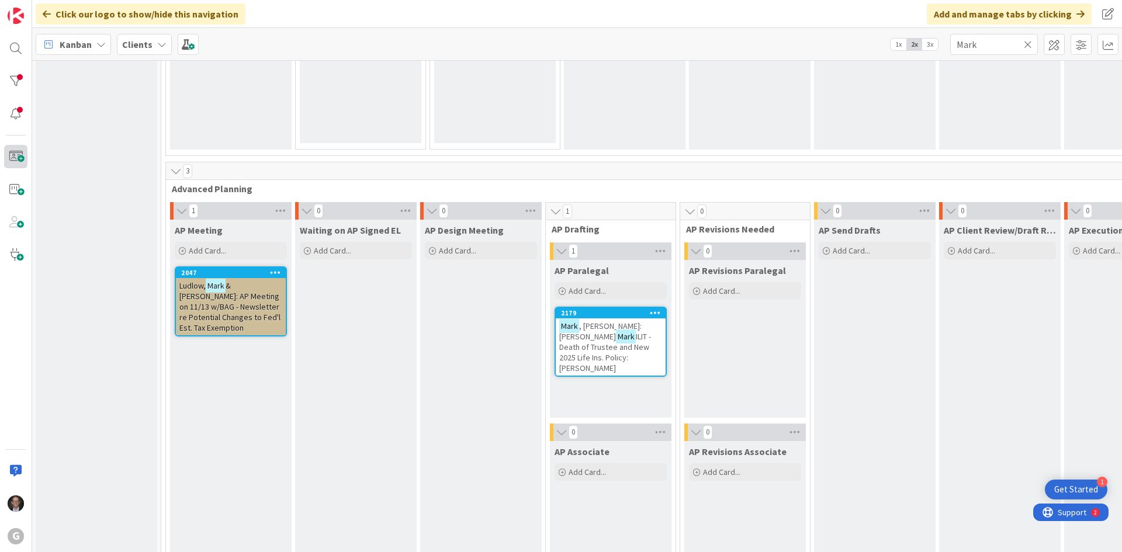
scroll to position [750, 0]
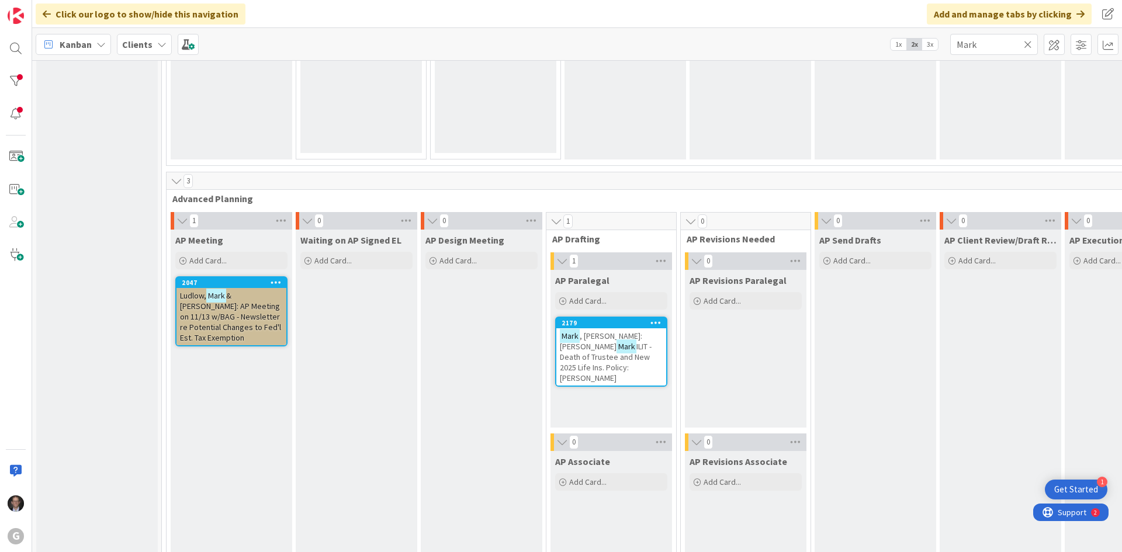
click at [606, 352] on span "ILIT - Death of Trustee and New 2025 Life Ins. Policy: [PERSON_NAME]" at bounding box center [606, 362] width 92 height 42
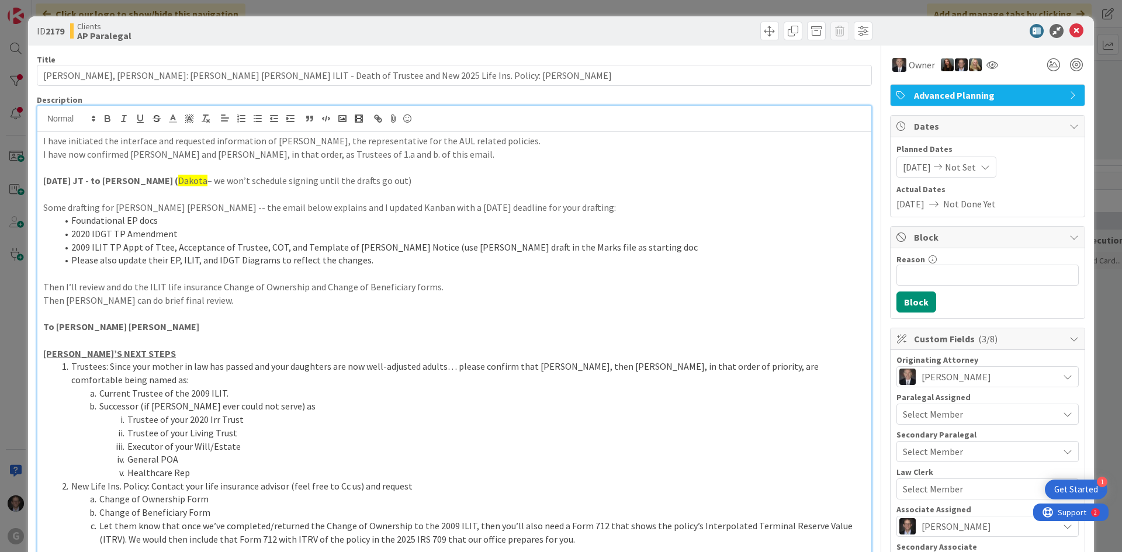
drag, startPoint x: 44, startPoint y: 139, endPoint x: 136, endPoint y: 138, distance: 92.4
click at [144, 140] on p "[DATE] - from [PERSON_NAME] [PERSON_NAME]: I have initiated the interface and r…" at bounding box center [454, 140] width 822 height 13
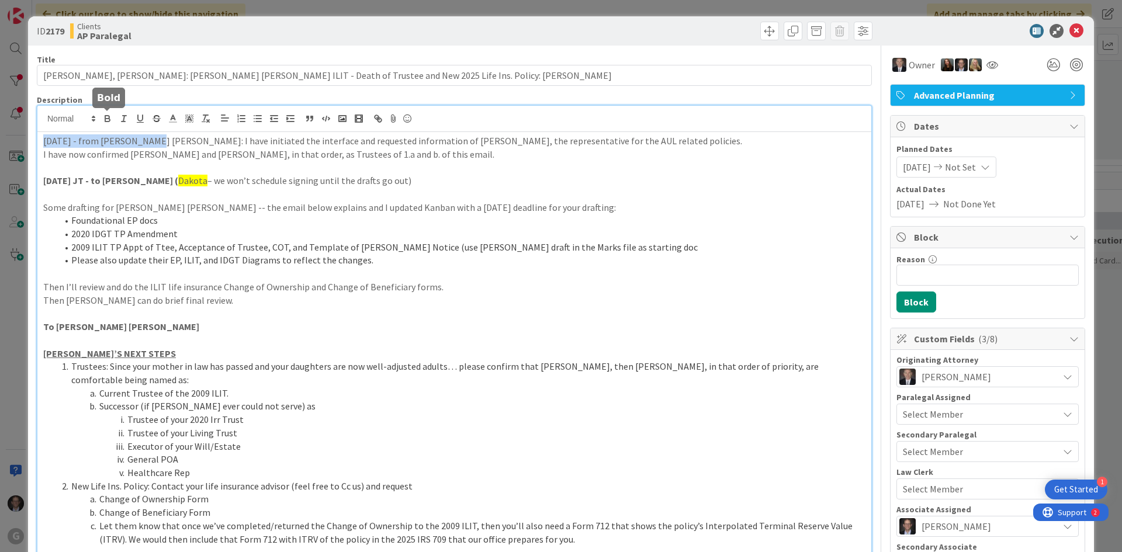
click at [105, 119] on icon "button" at bounding box center [107, 120] width 5 height 3
click at [235, 163] on p at bounding box center [454, 167] width 822 height 13
